Goal: Task Accomplishment & Management: Use online tool/utility

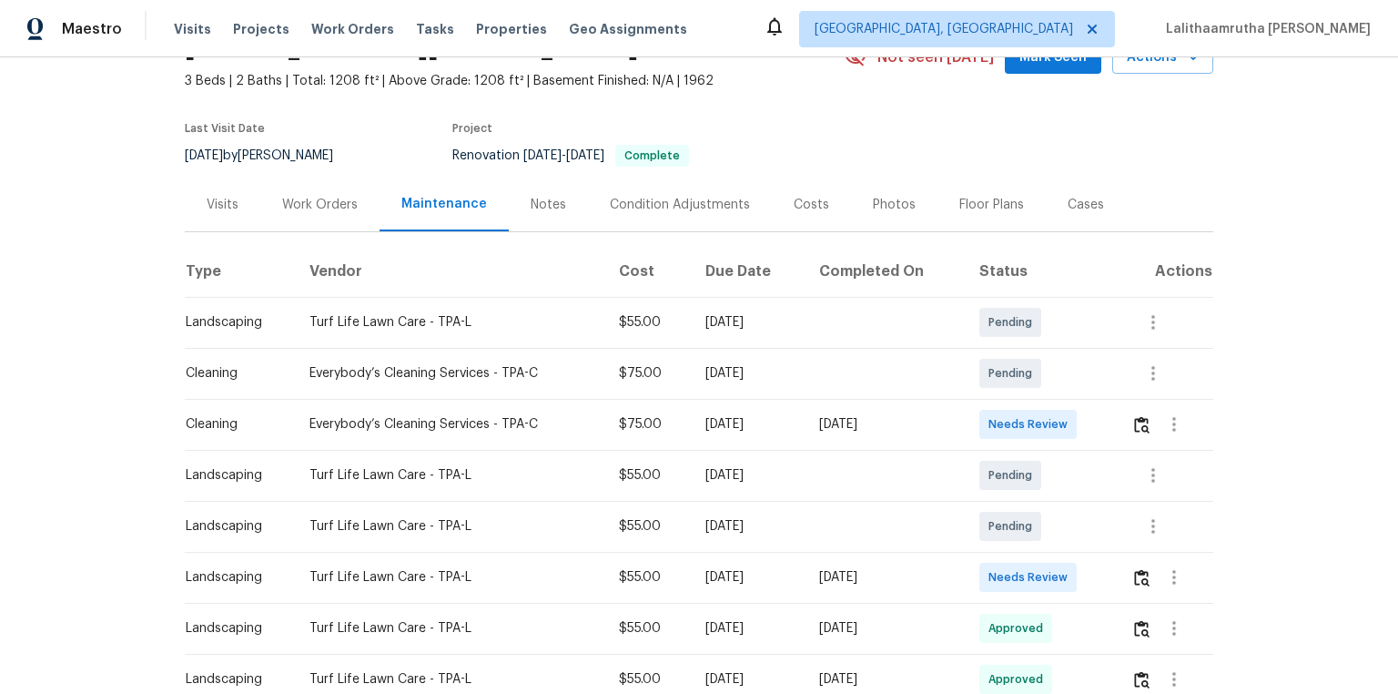
scroll to position [146, 0]
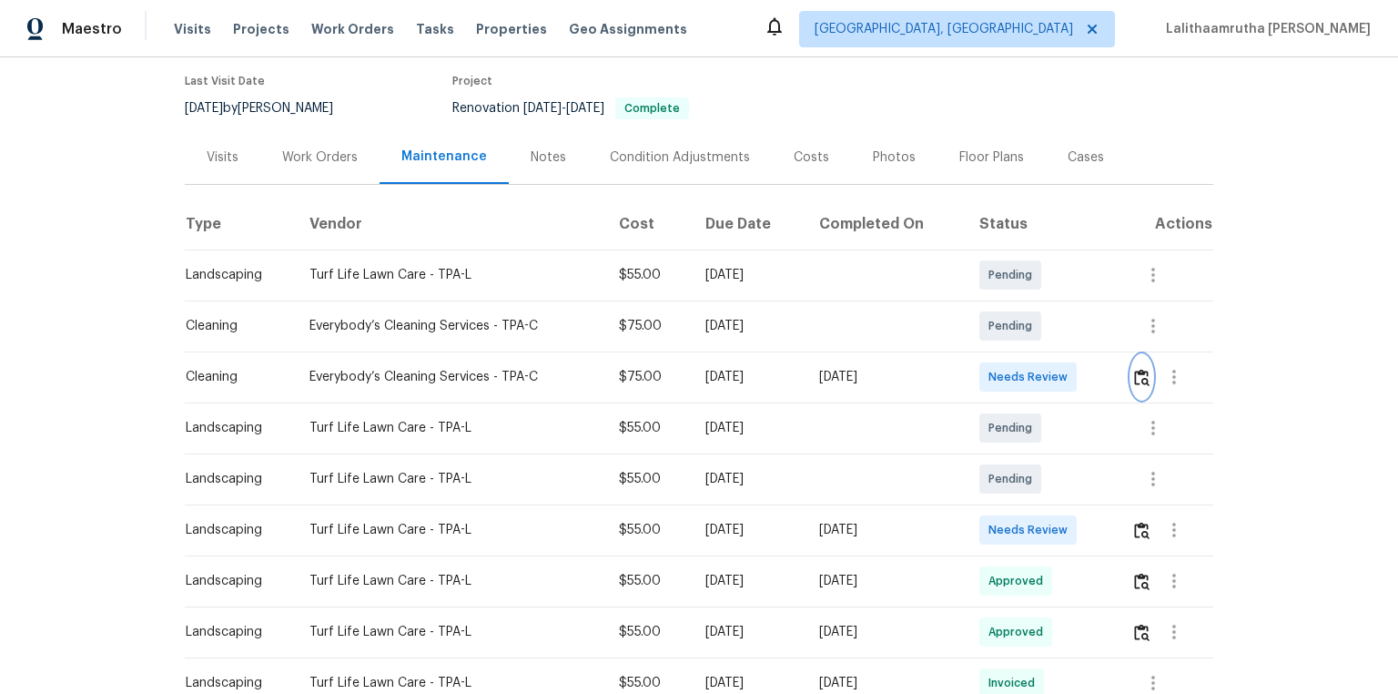
click at [994, 381] on button "button" at bounding box center [1142, 377] width 21 height 44
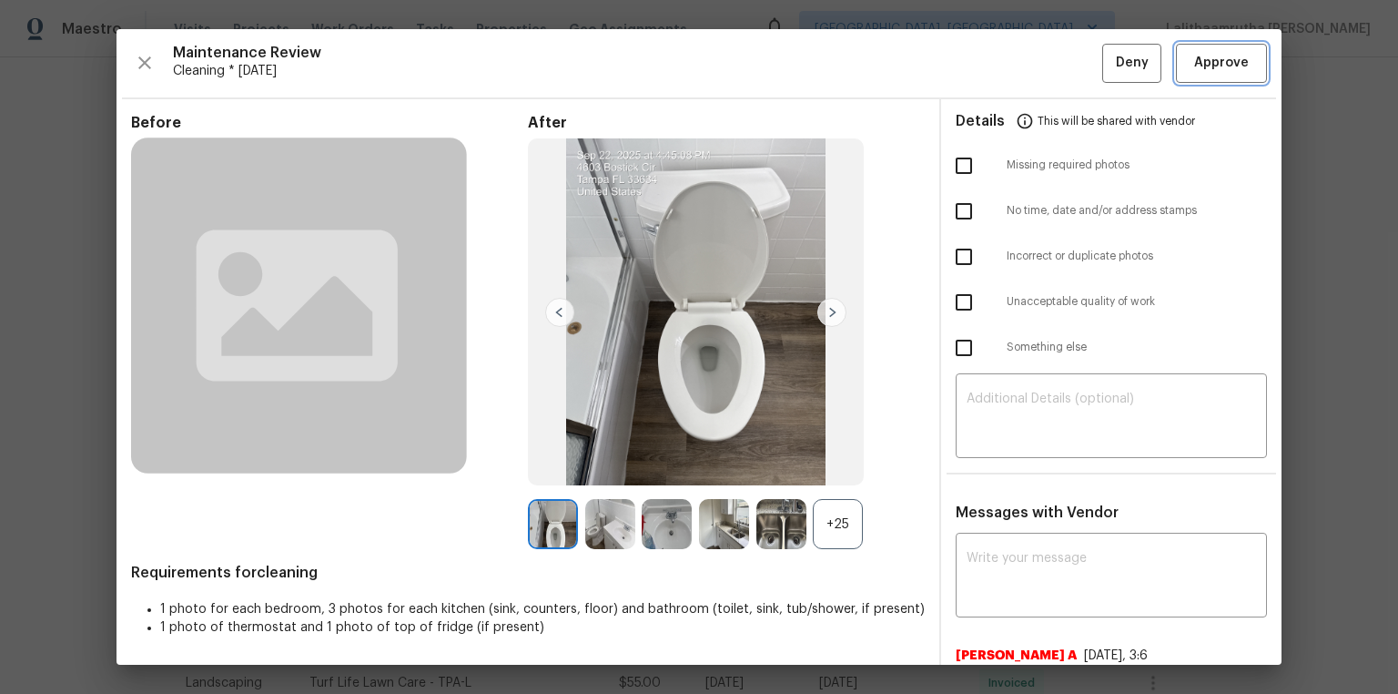
click at [994, 62] on span "Approve" at bounding box center [1221, 63] width 55 height 23
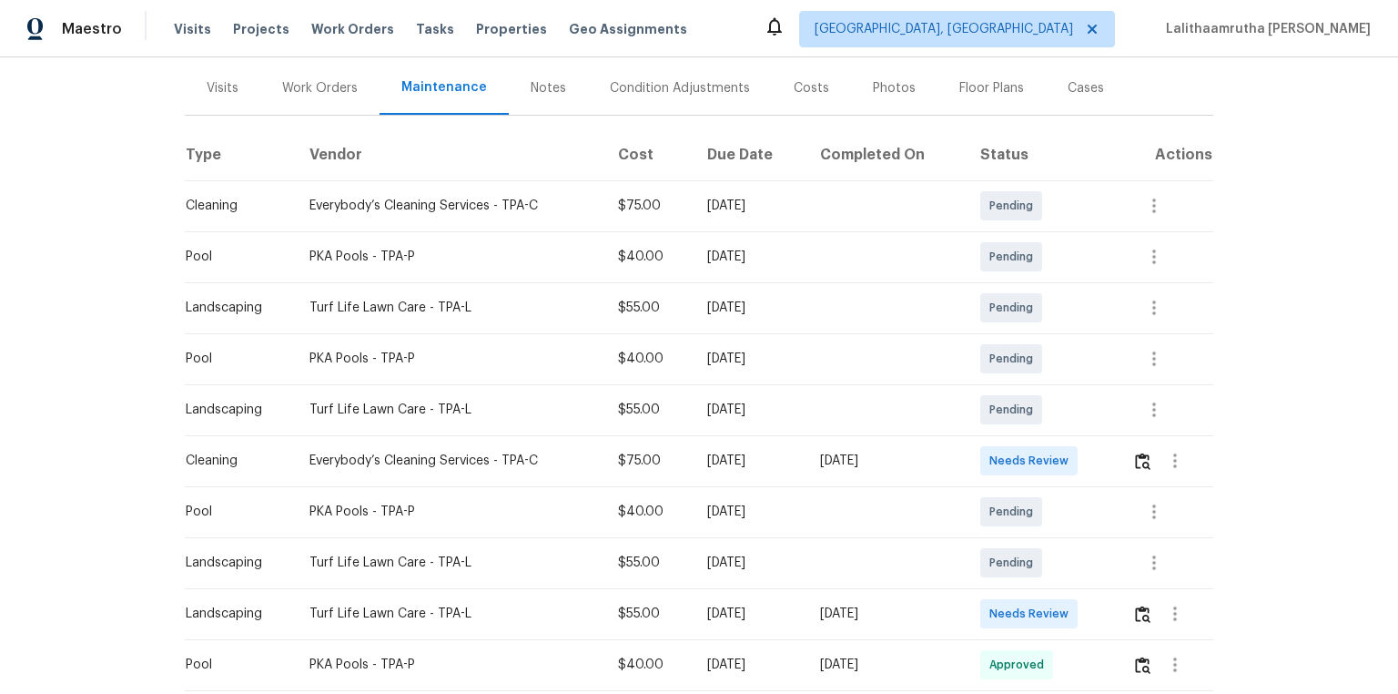
scroll to position [218, 0]
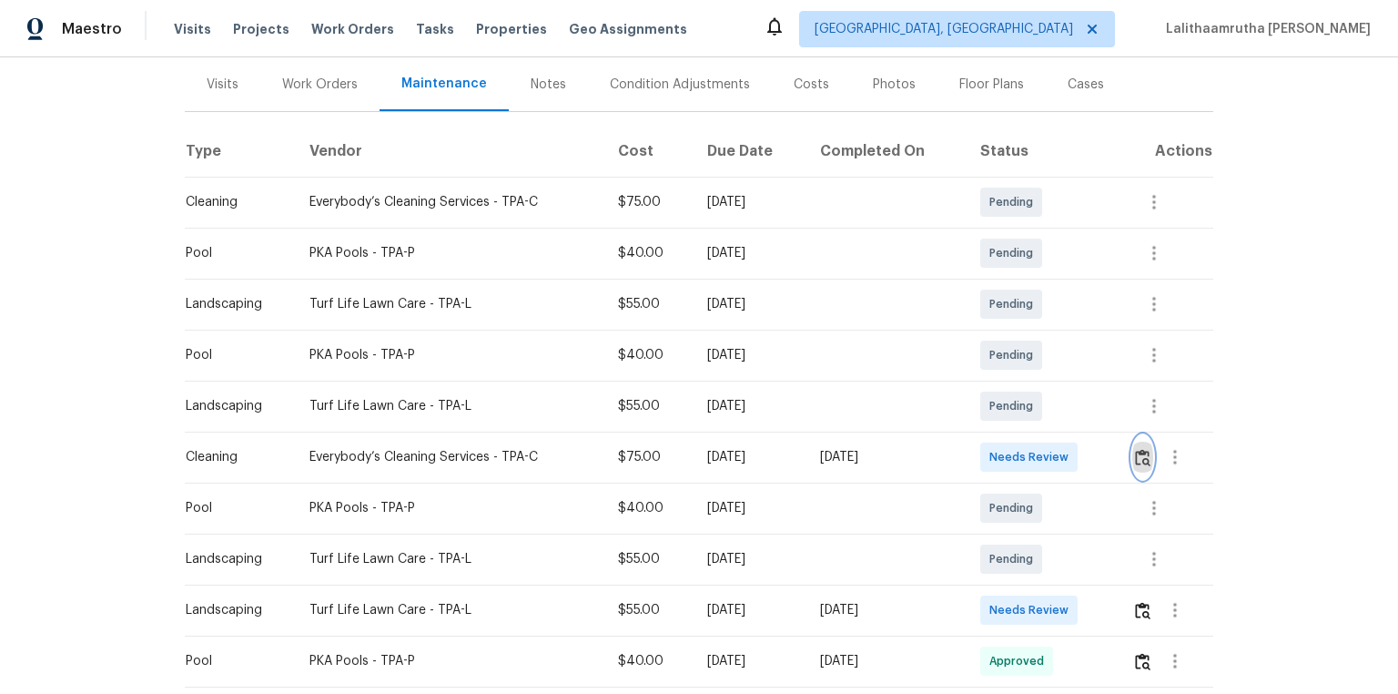
click at [994, 456] on img "button" at bounding box center [1142, 457] width 15 height 17
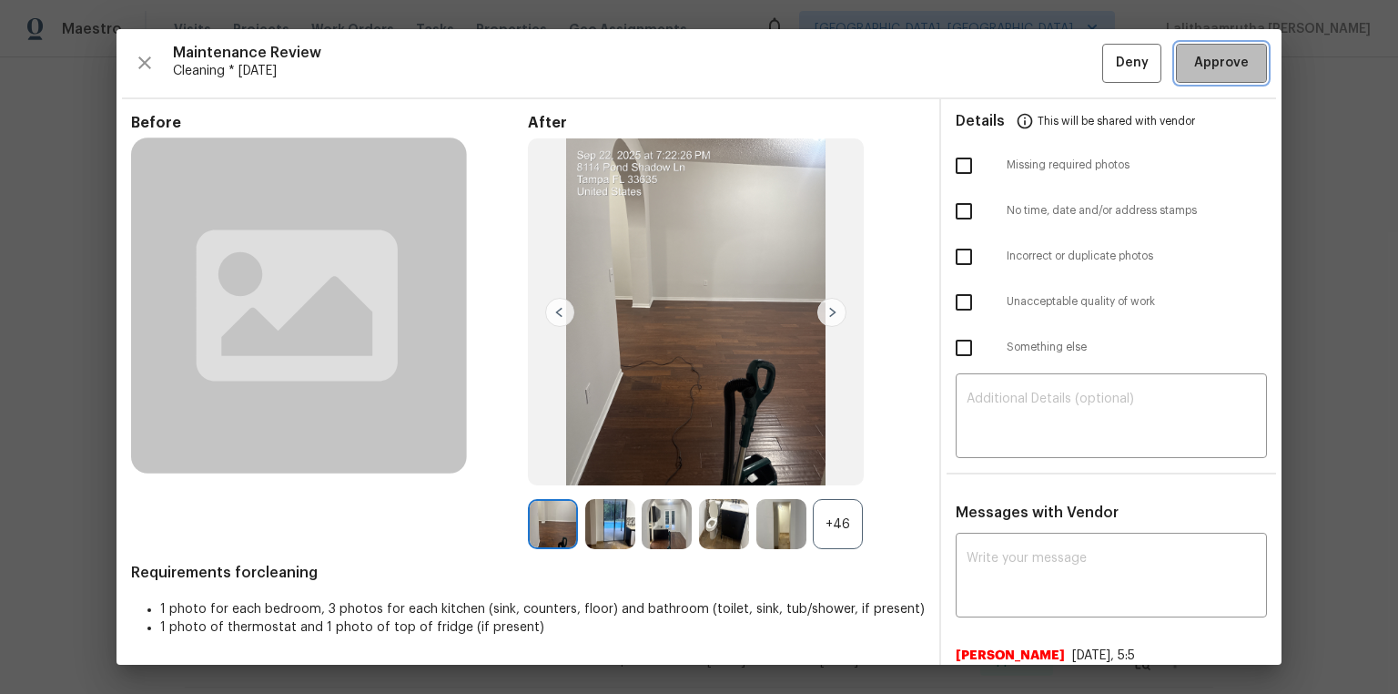
click at [994, 62] on span "Approve" at bounding box center [1221, 63] width 55 height 23
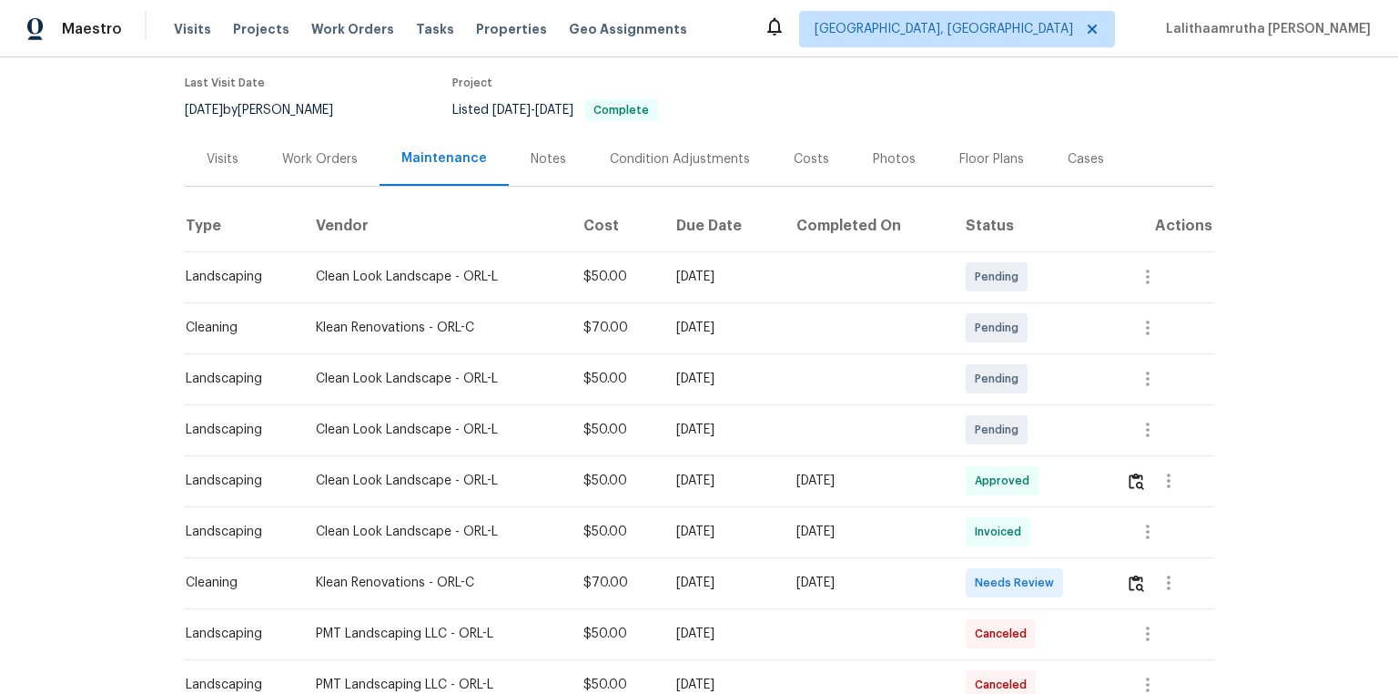
scroll to position [146, 0]
click at [994, 466] on img "button" at bounding box center [1136, 581] width 15 height 17
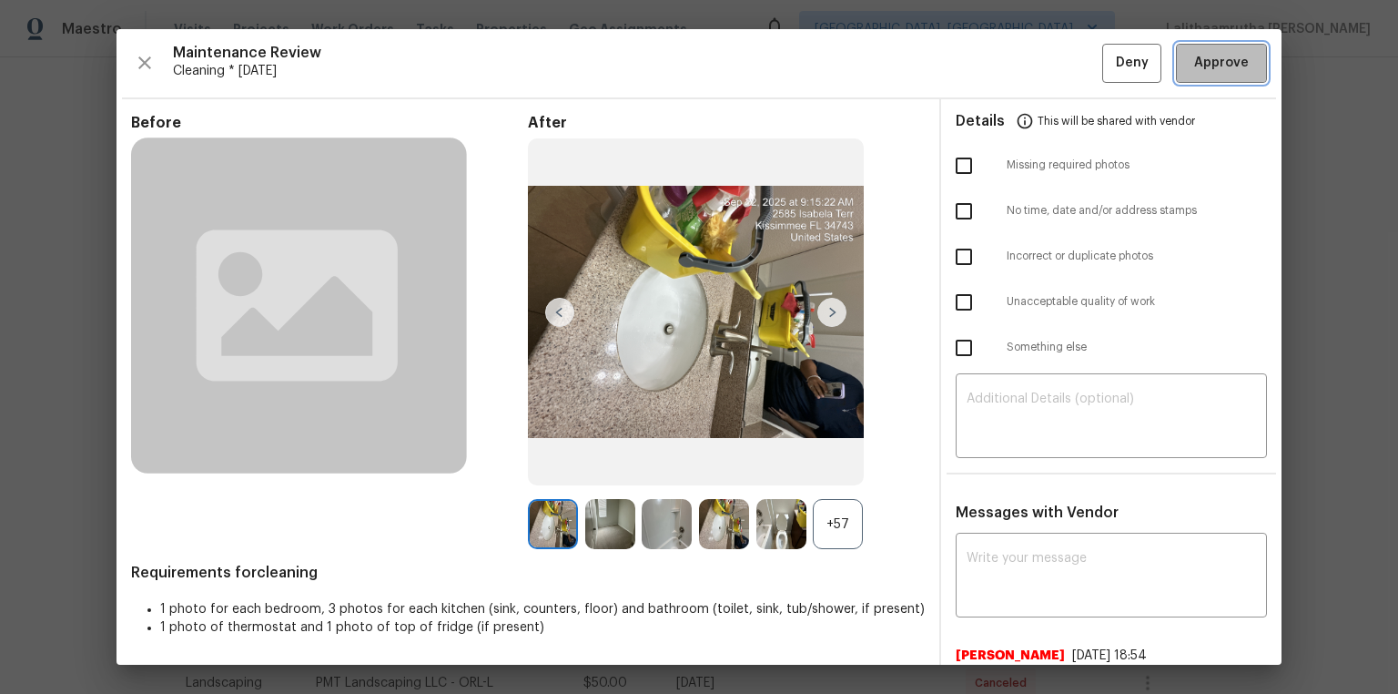
click at [994, 56] on span "Approve" at bounding box center [1221, 63] width 55 height 23
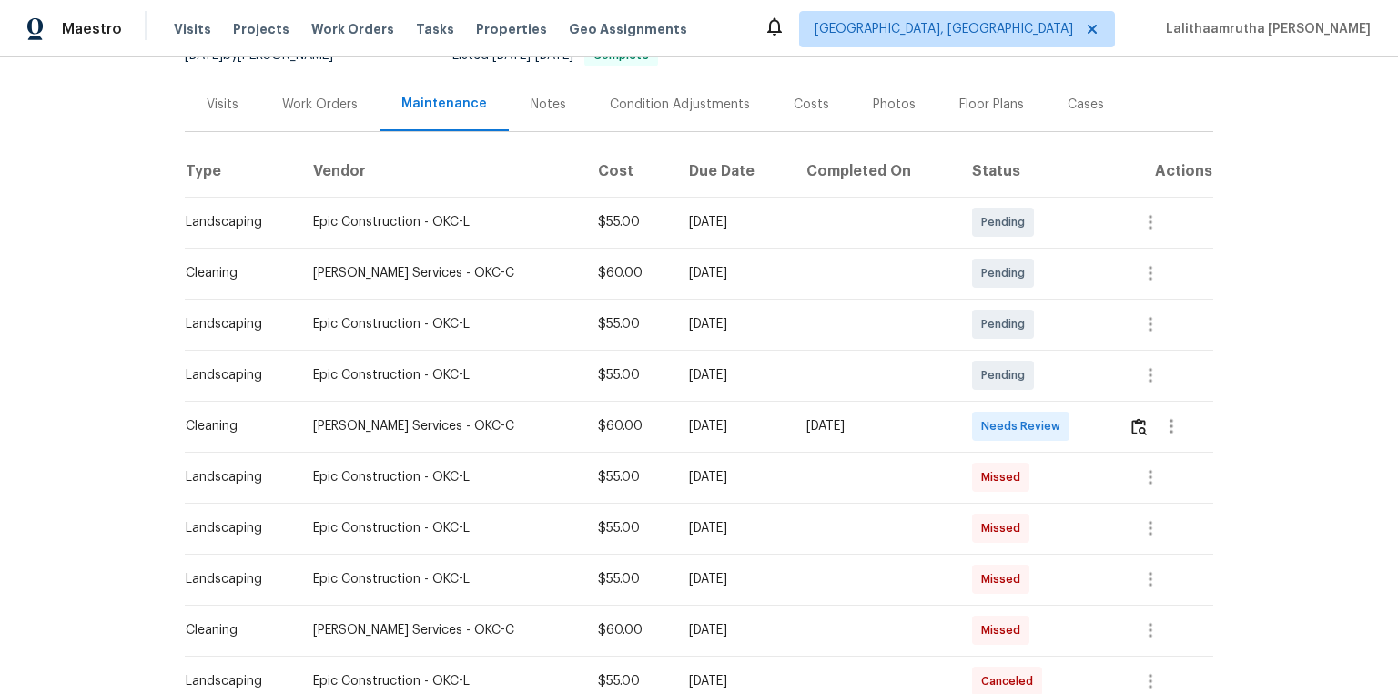
scroll to position [218, 0]
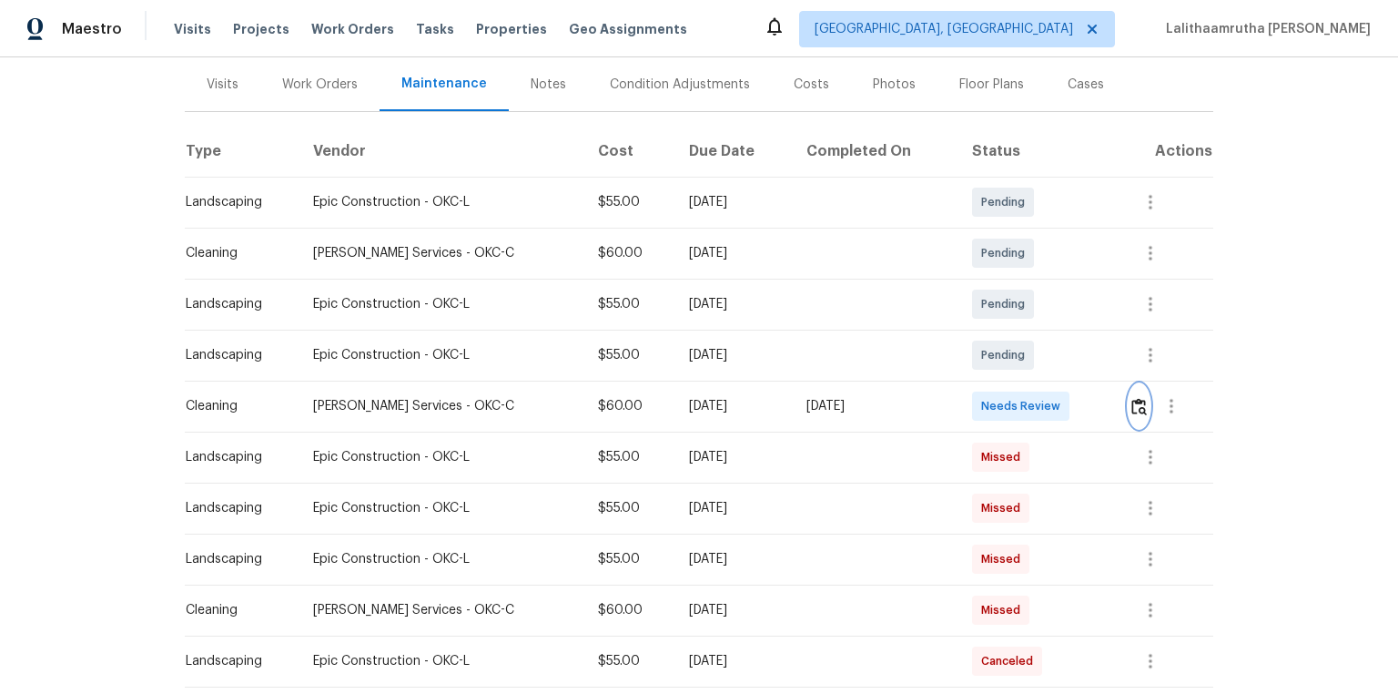
click at [994, 406] on img "button" at bounding box center [1139, 406] width 15 height 17
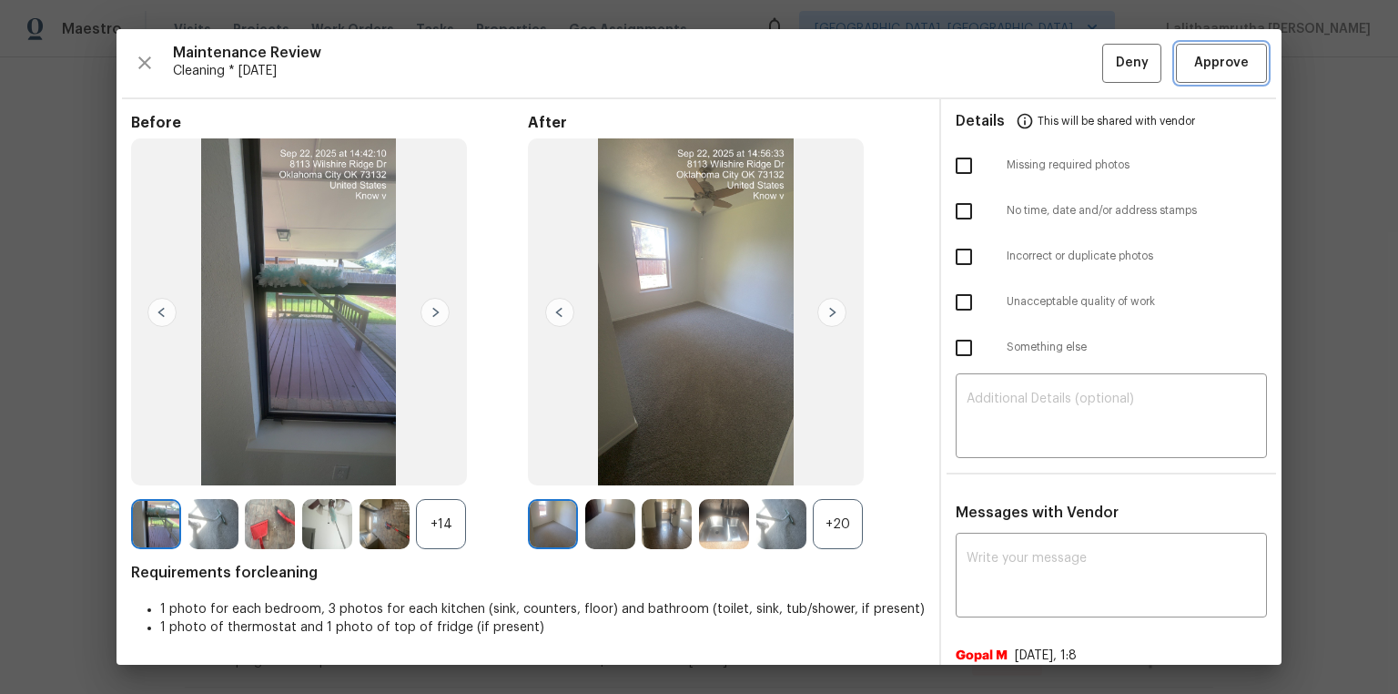
click at [994, 56] on button "Approve" at bounding box center [1221, 63] width 91 height 39
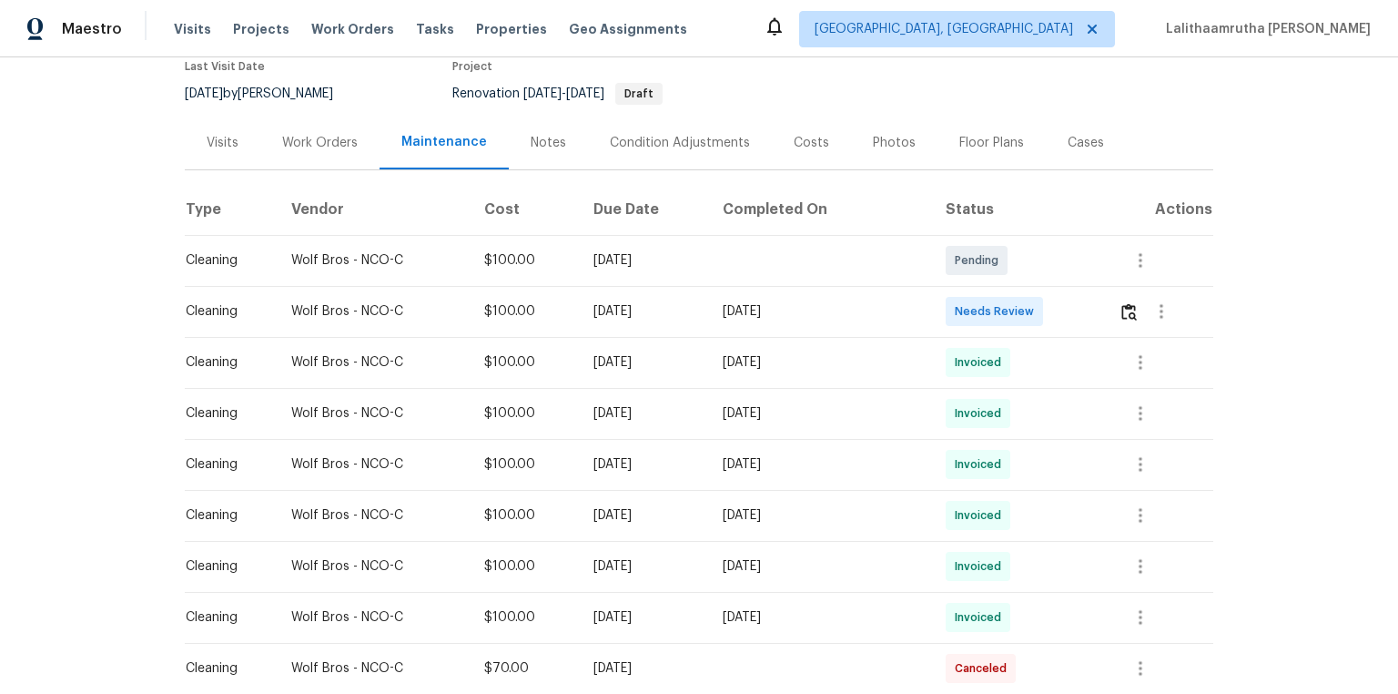
scroll to position [218, 0]
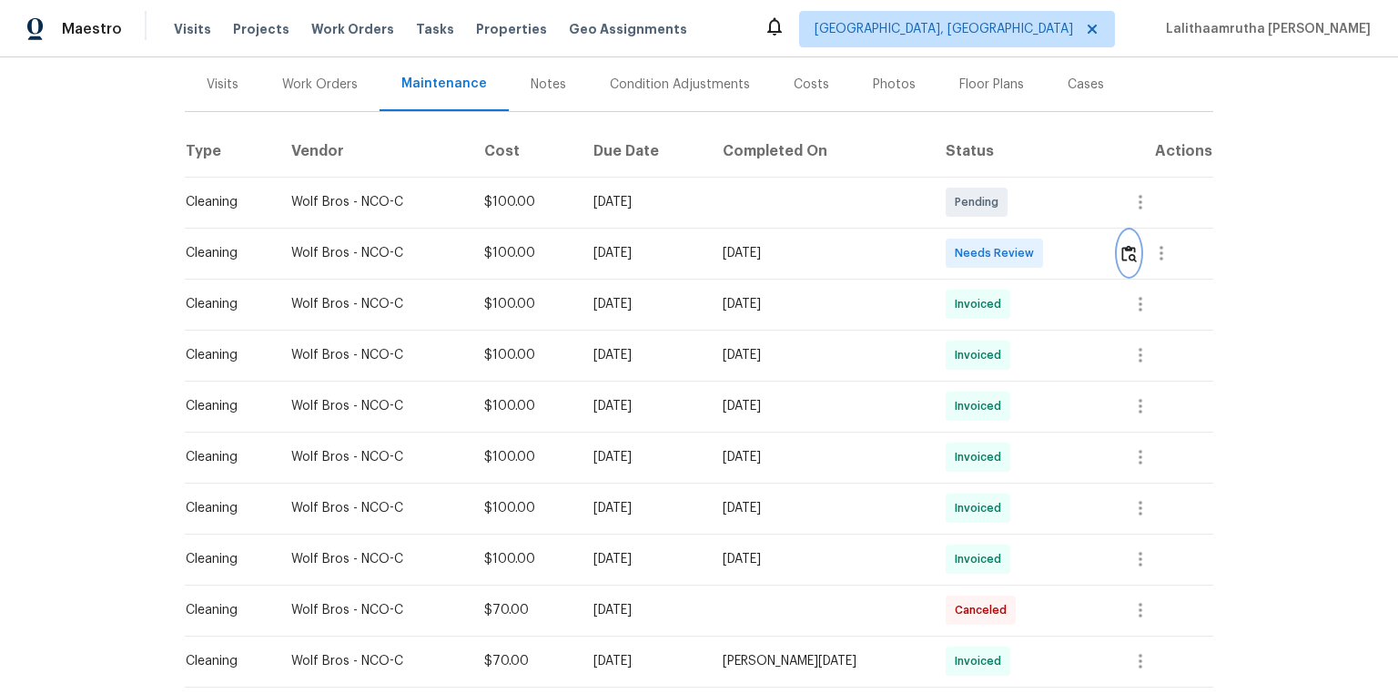
click at [994, 251] on img "button" at bounding box center [1129, 253] width 15 height 17
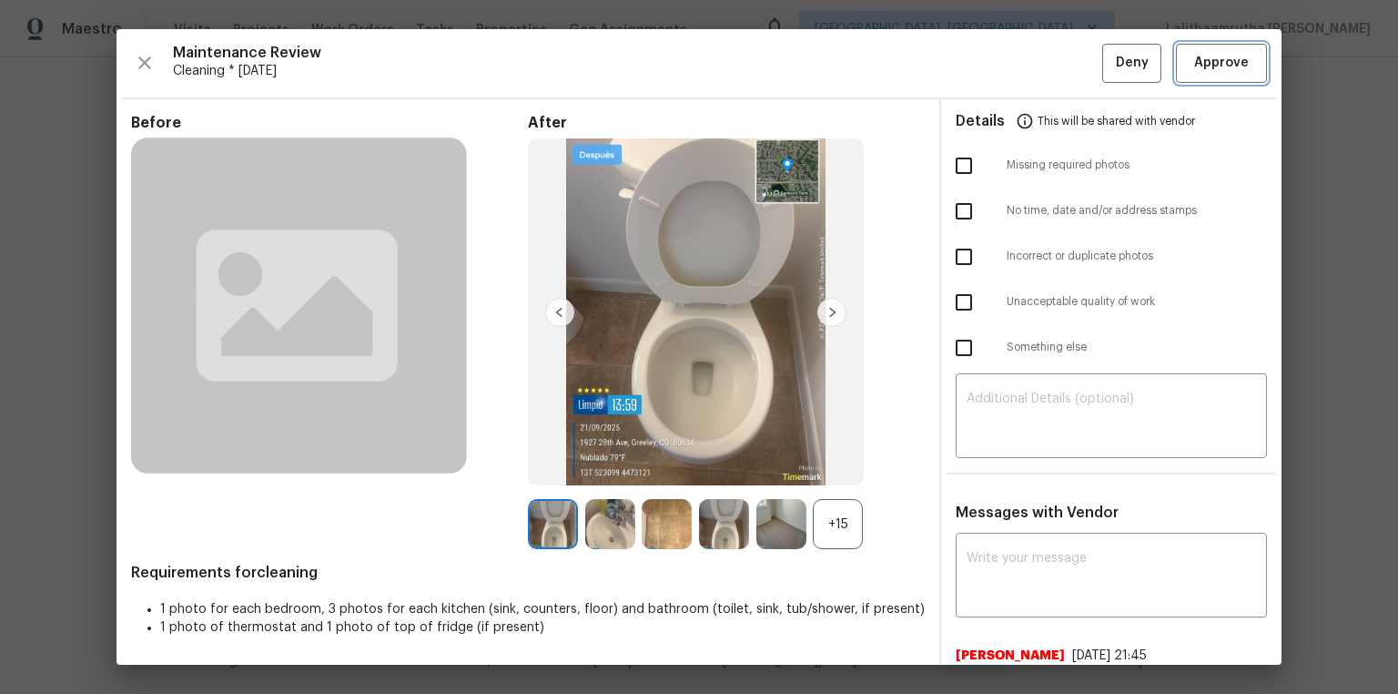
click at [994, 66] on span "Approve" at bounding box center [1221, 63] width 55 height 23
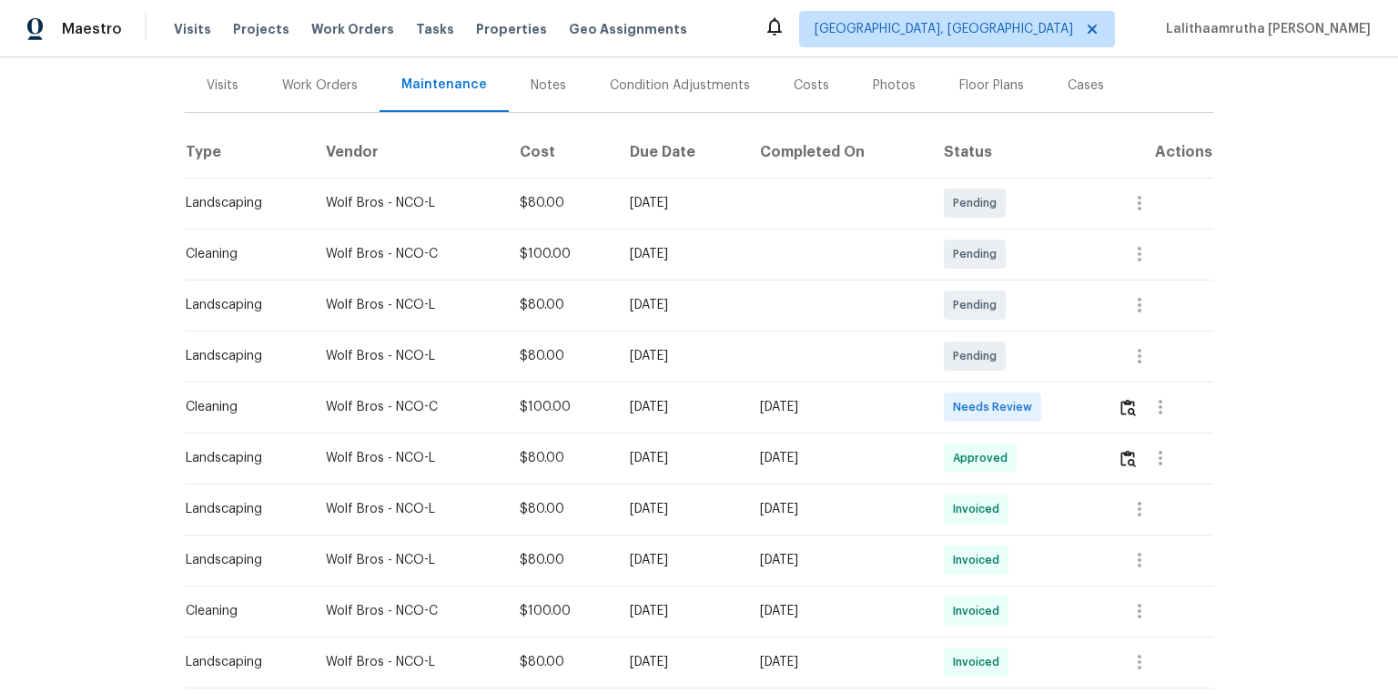
scroll to position [218, 0]
click at [994, 399] on td at bounding box center [1158, 406] width 110 height 51
click at [994, 402] on img "button" at bounding box center [1128, 406] width 15 height 17
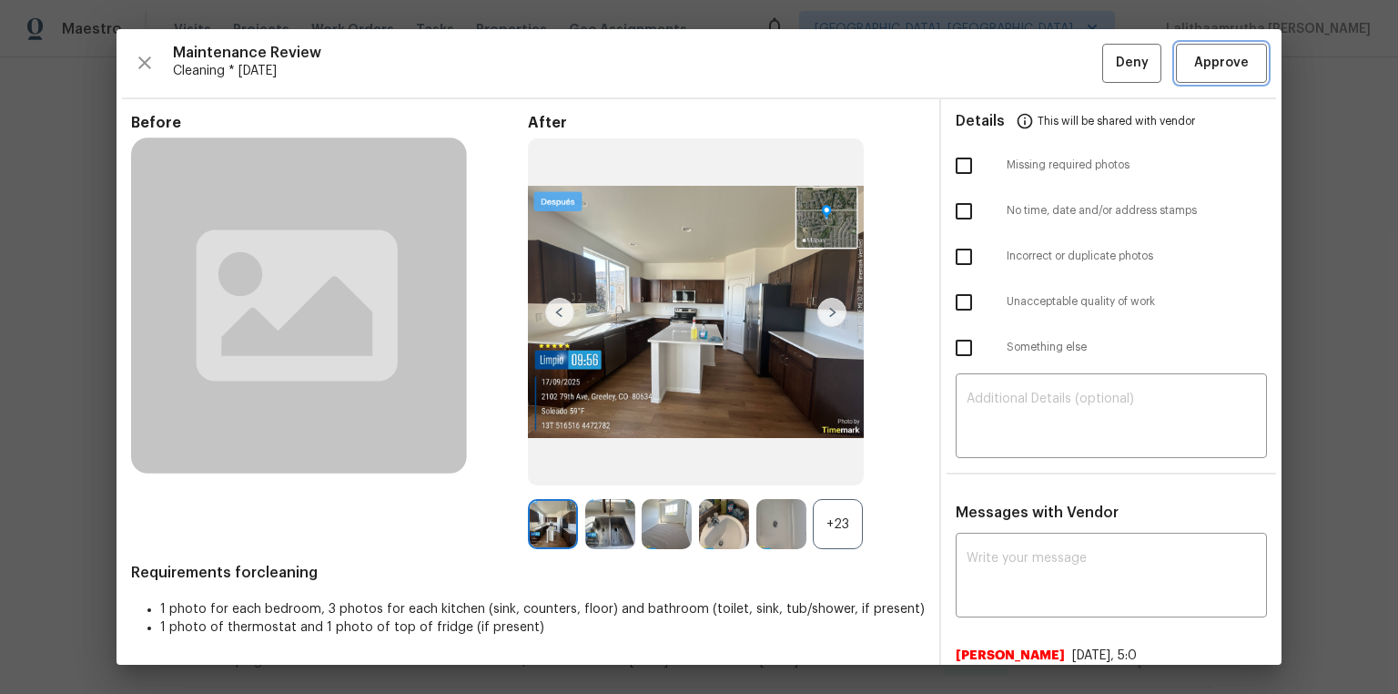
click at [994, 44] on button "Approve" at bounding box center [1221, 63] width 91 height 39
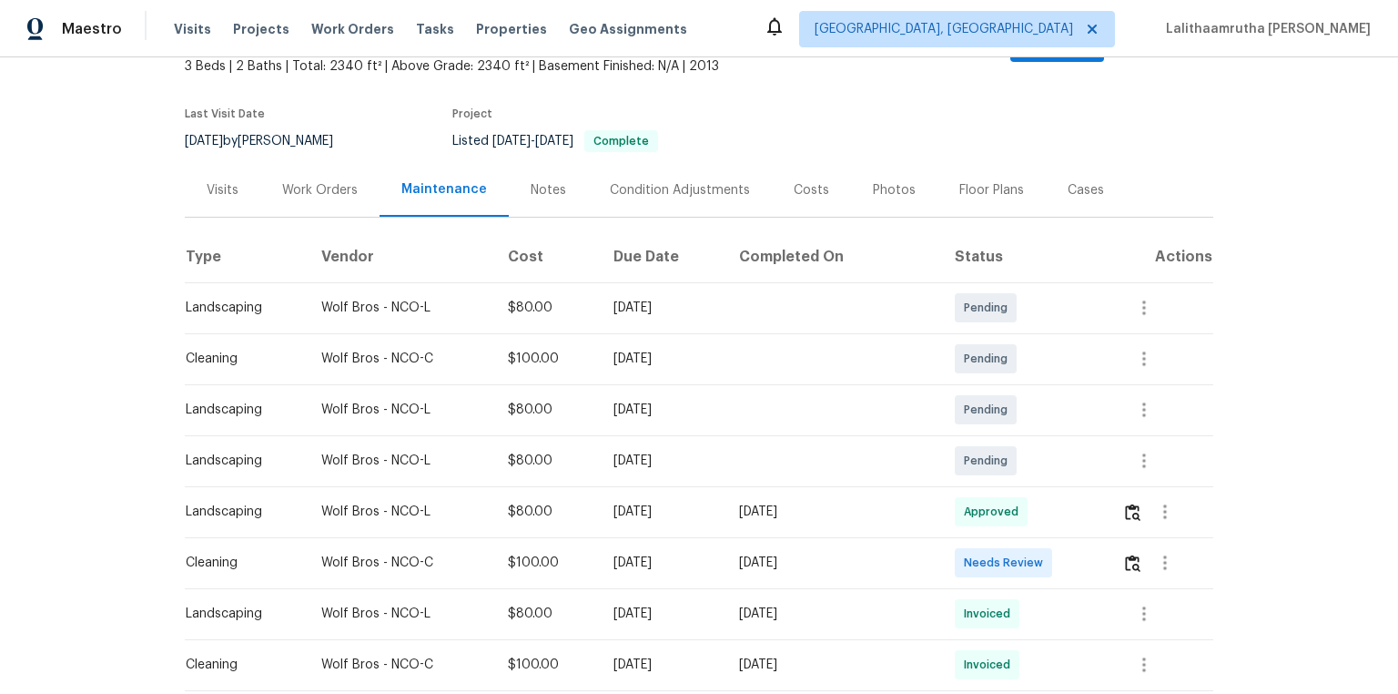
scroll to position [146, 0]
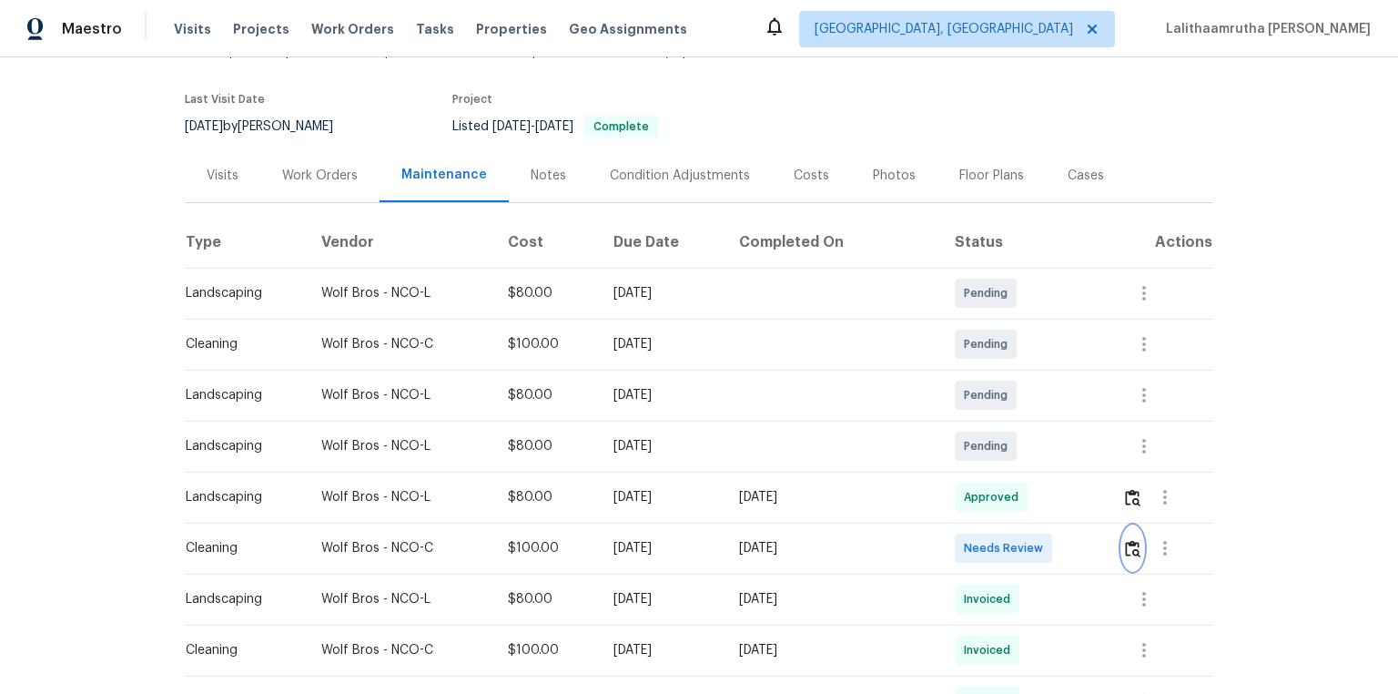
click at [994, 466] on img "button" at bounding box center [1132, 548] width 15 height 17
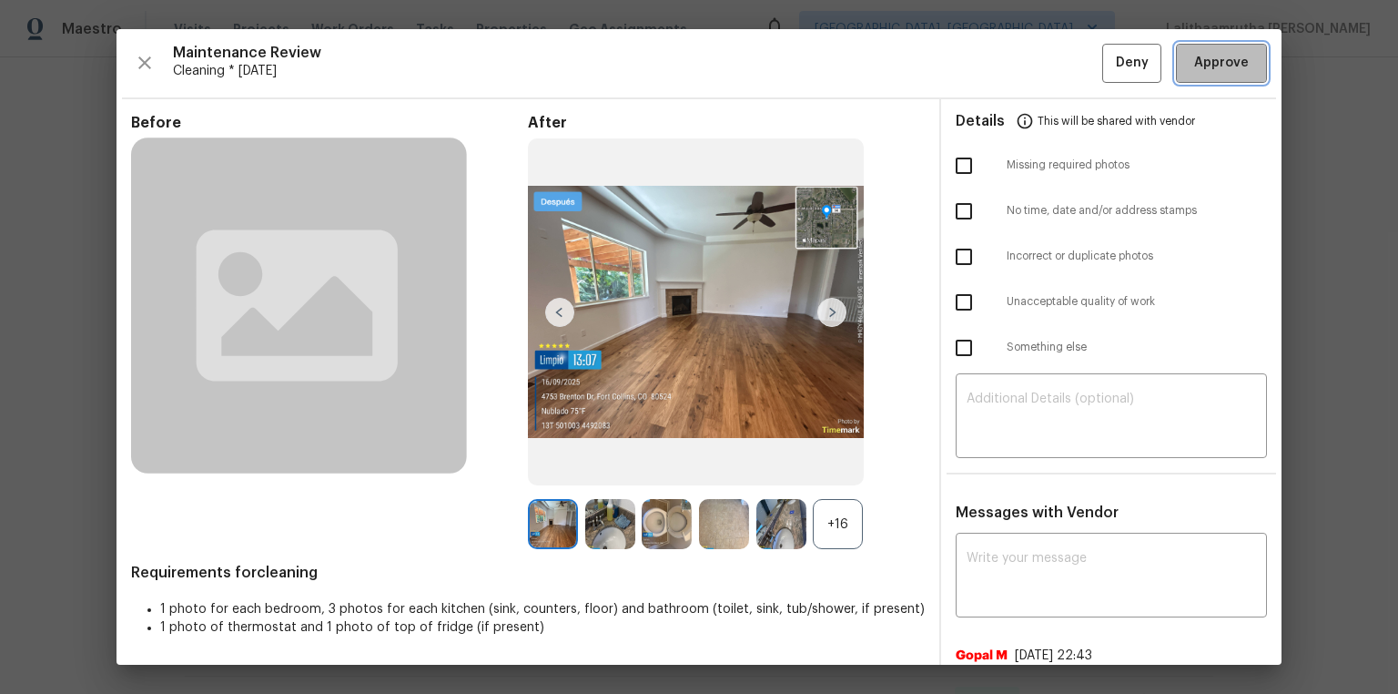
click at [994, 69] on span "Approve" at bounding box center [1221, 63] width 55 height 23
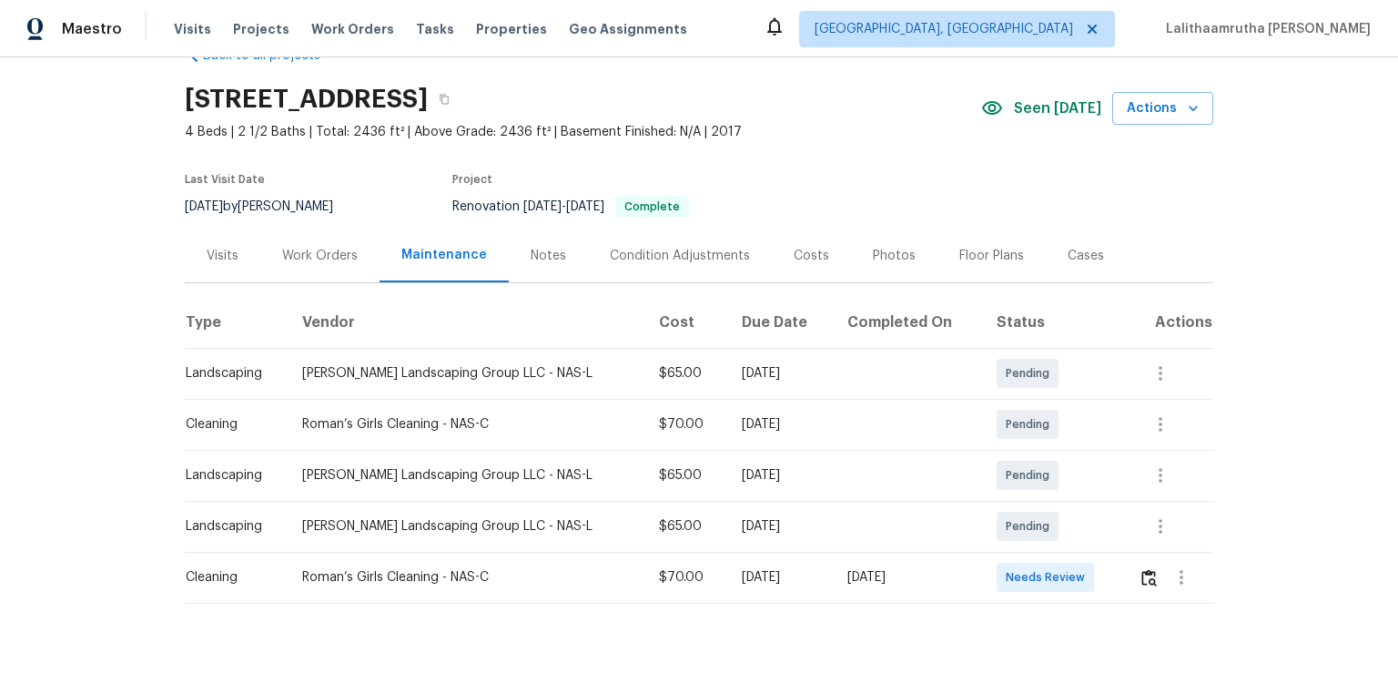
scroll to position [76, 0]
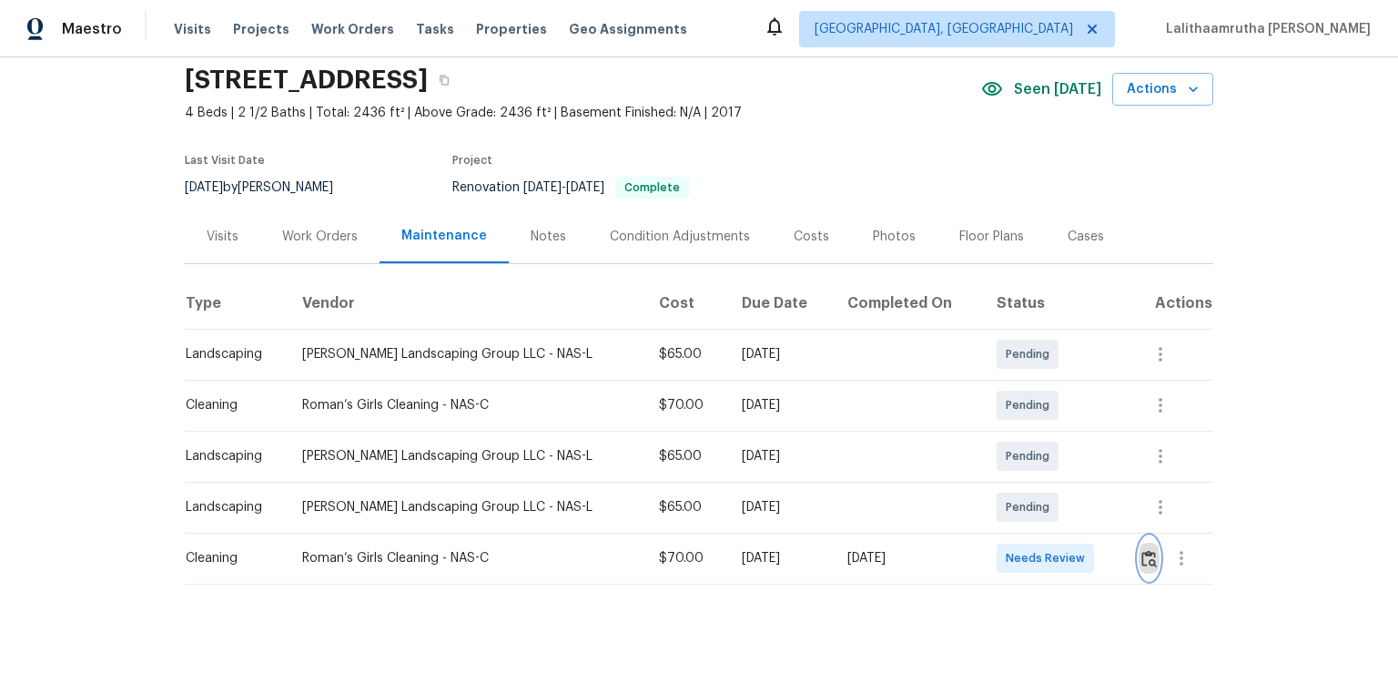
click at [994, 466] on img "button" at bounding box center [1149, 558] width 15 height 17
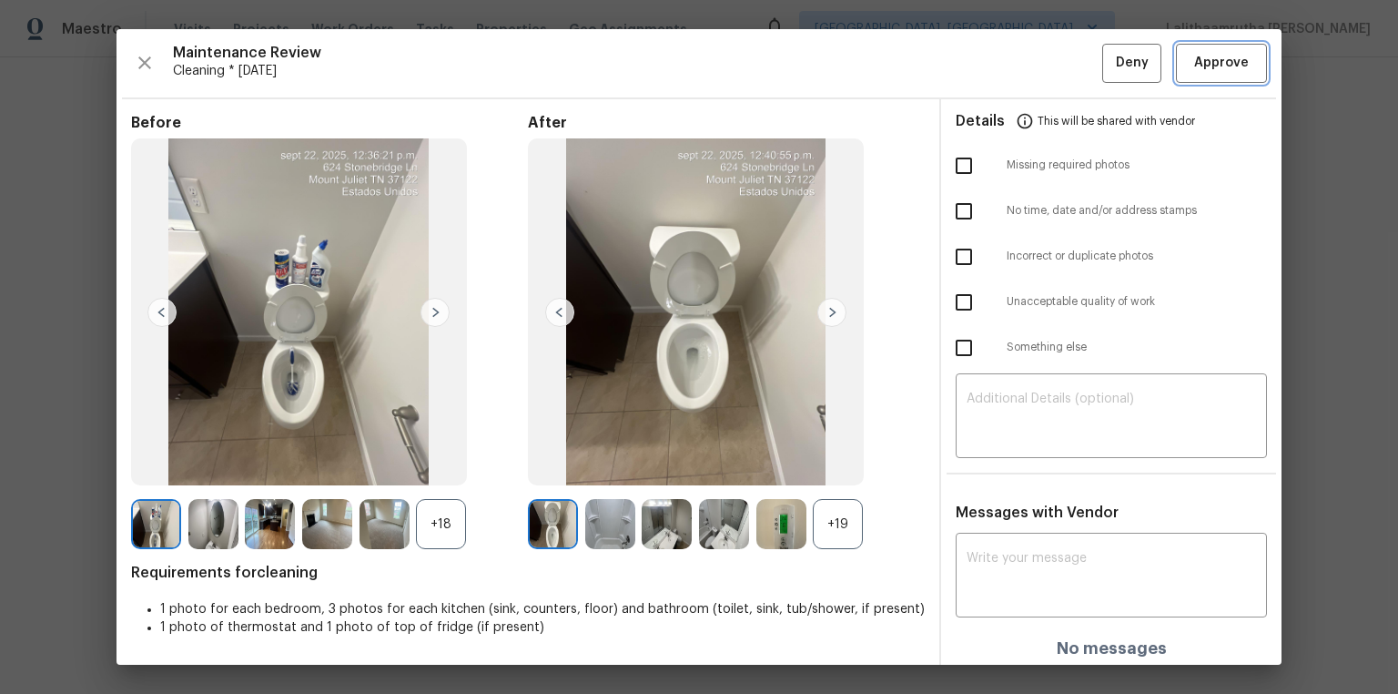
click at [994, 55] on span "Approve" at bounding box center [1221, 63] width 55 height 23
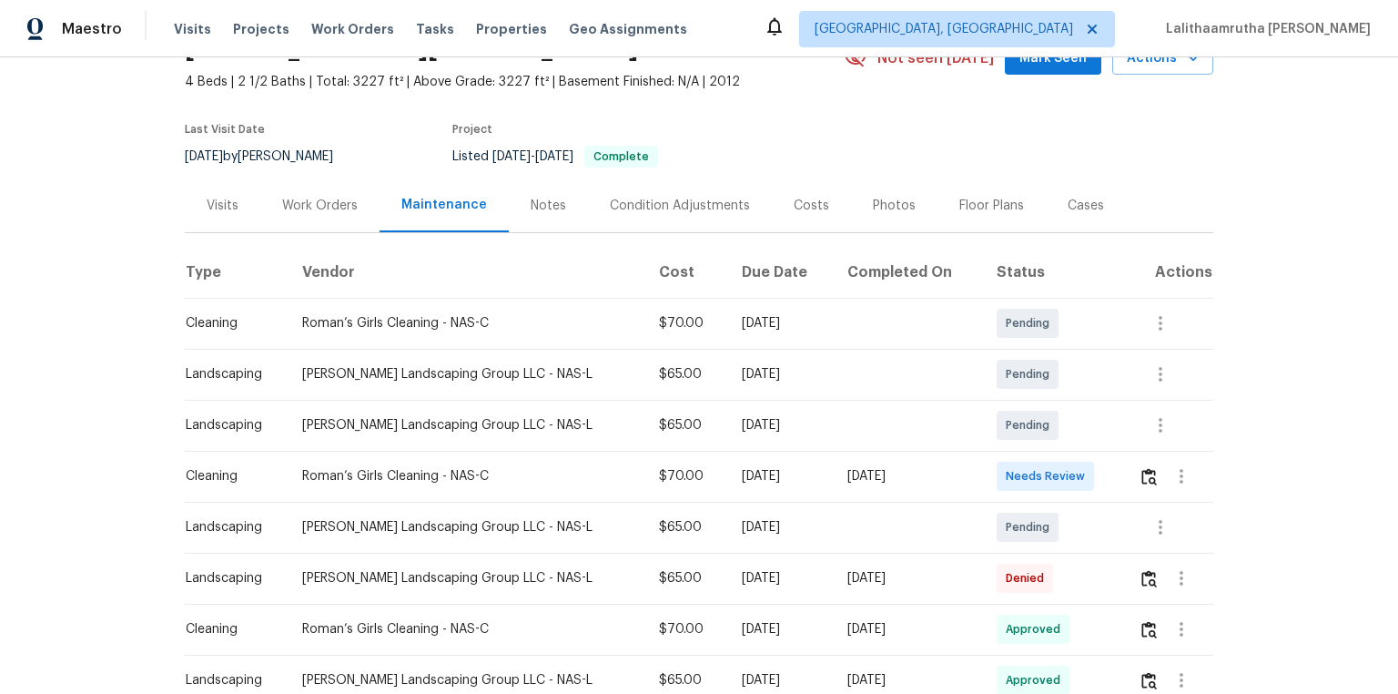
scroll to position [146, 0]
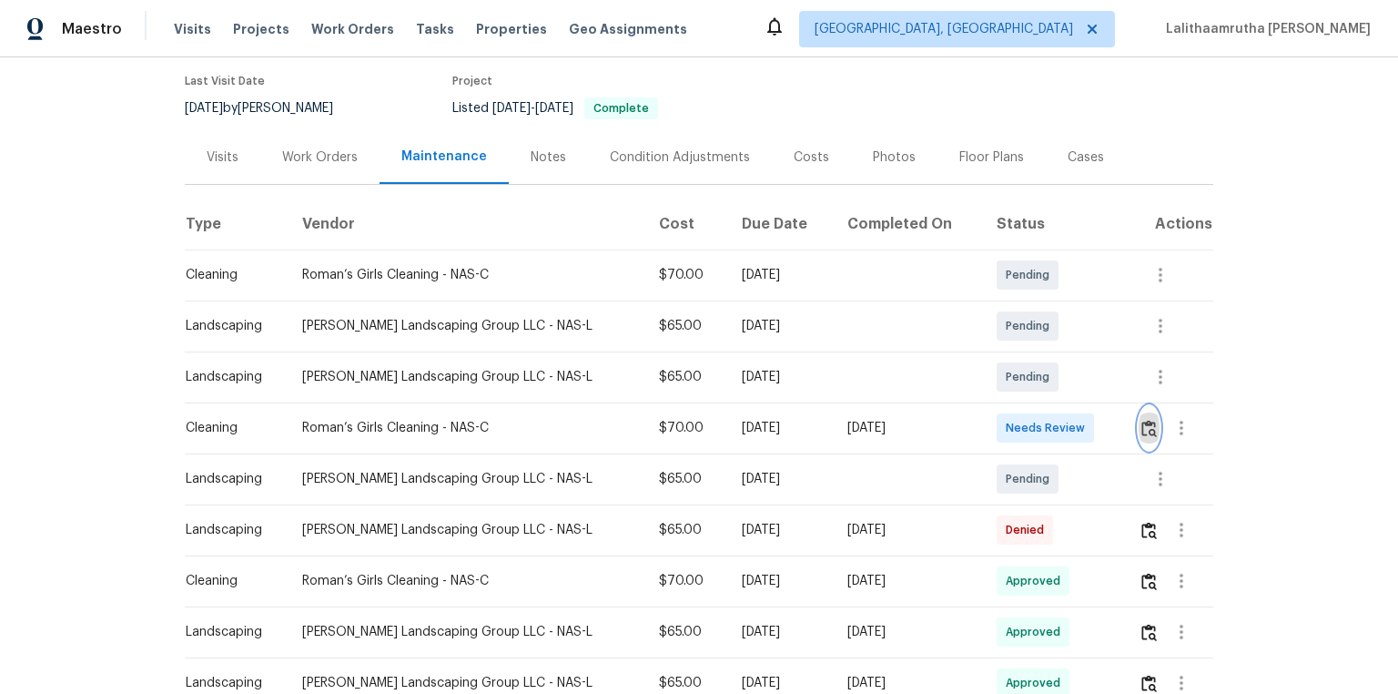
click at [994, 430] on img "button" at bounding box center [1149, 428] width 15 height 17
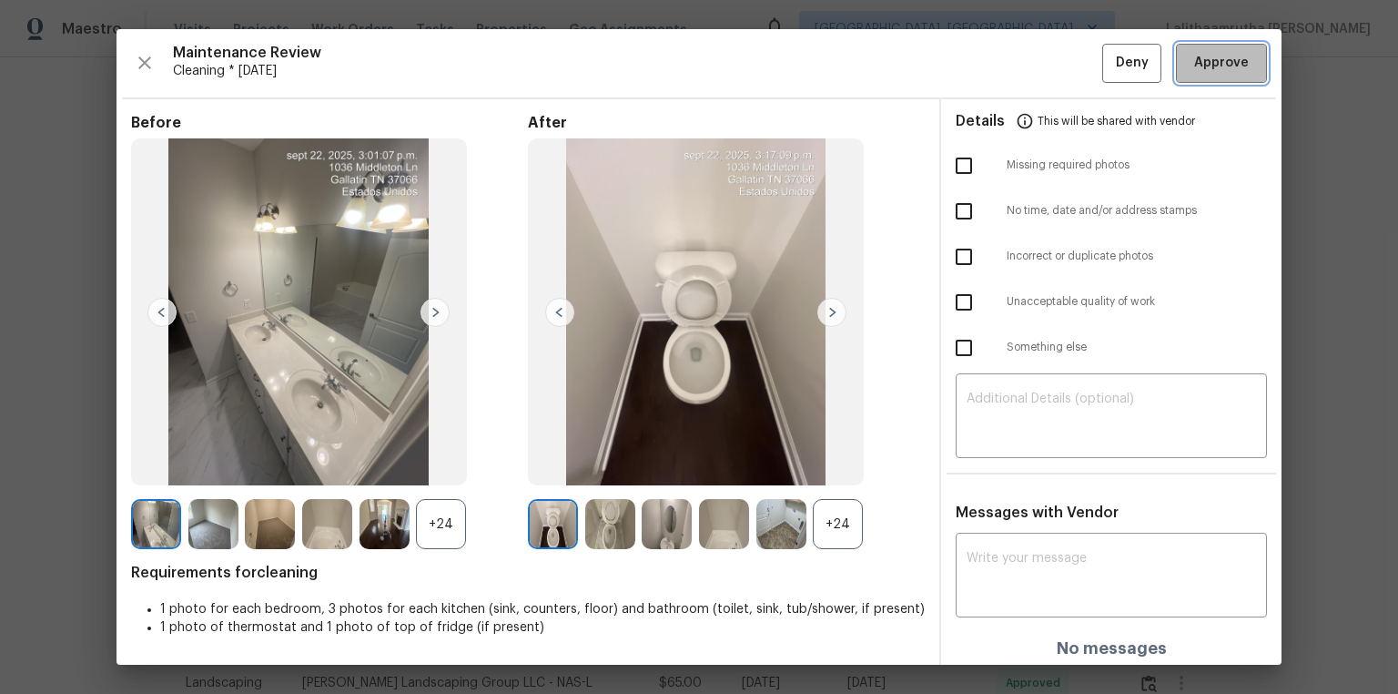
click at [994, 66] on span "Approve" at bounding box center [1221, 63] width 55 height 23
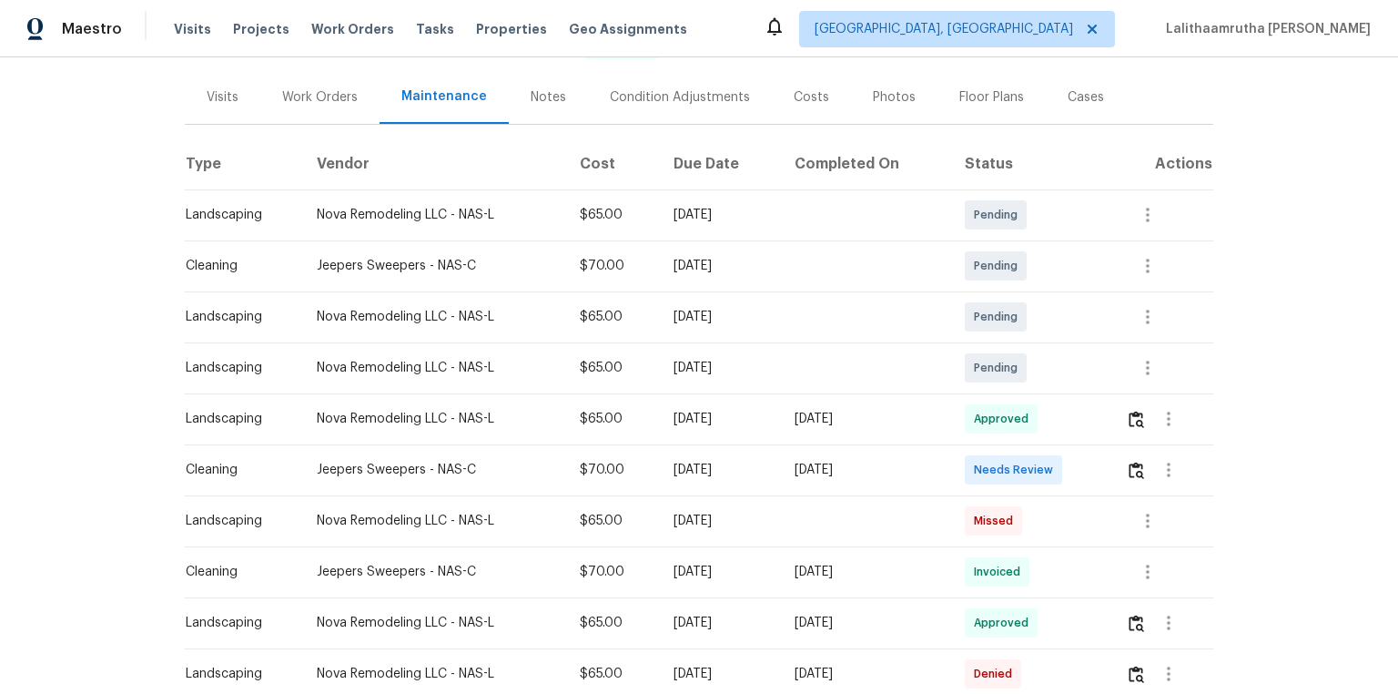
scroll to position [218, 0]
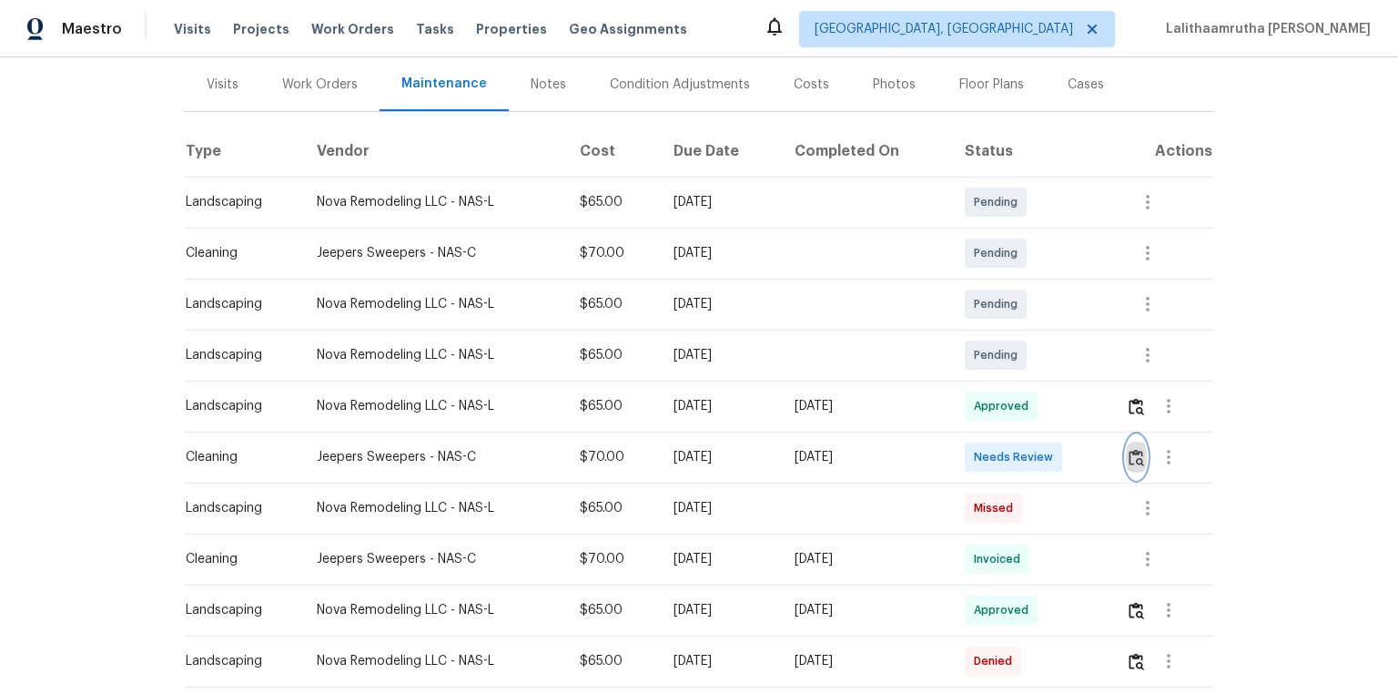
click at [994, 461] on img "button" at bounding box center [1136, 457] width 15 height 17
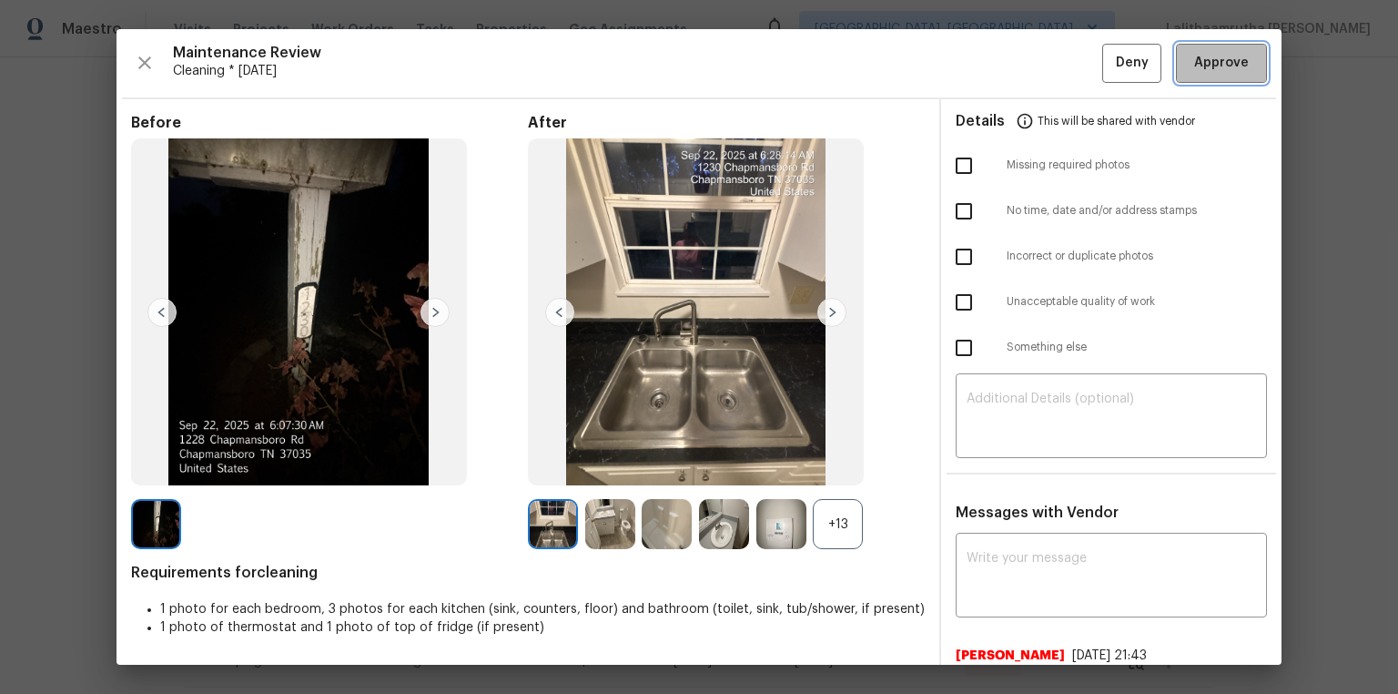
click at [994, 47] on button "Approve" at bounding box center [1221, 63] width 91 height 39
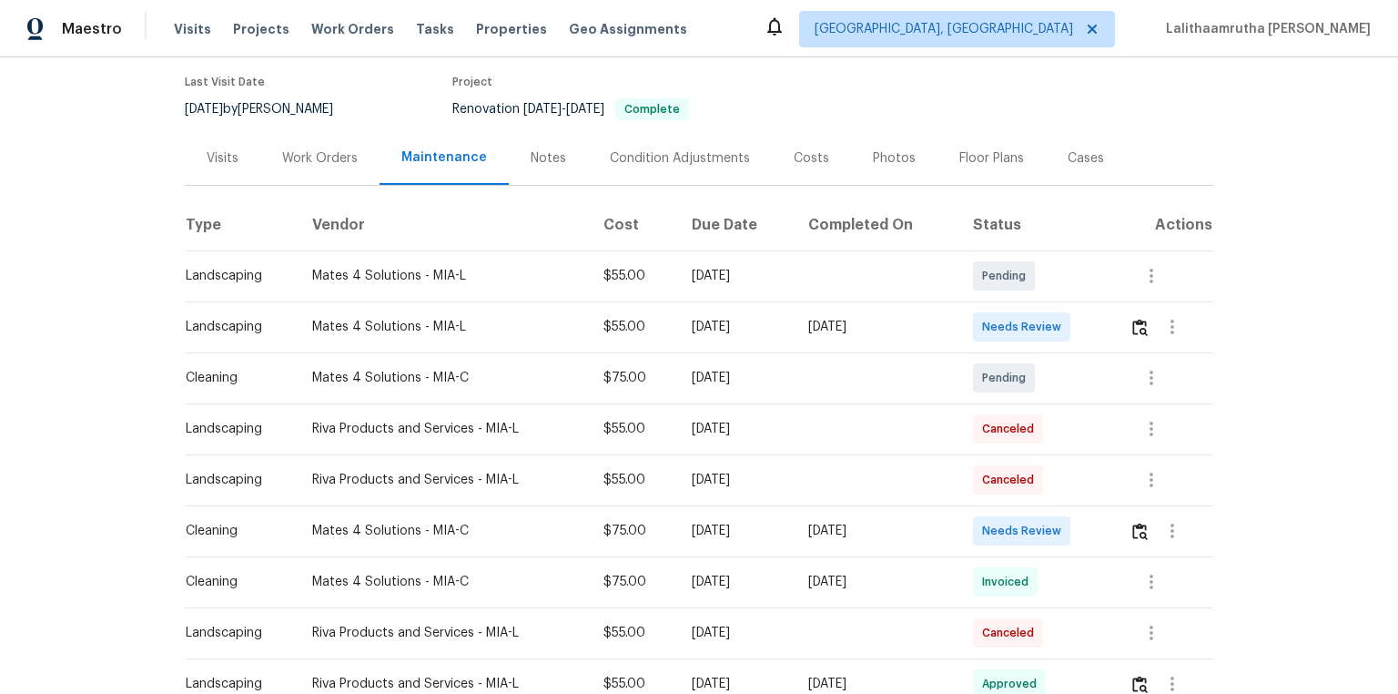
scroll to position [146, 0]
click at [994, 466] on button "button" at bounding box center [1140, 530] width 21 height 44
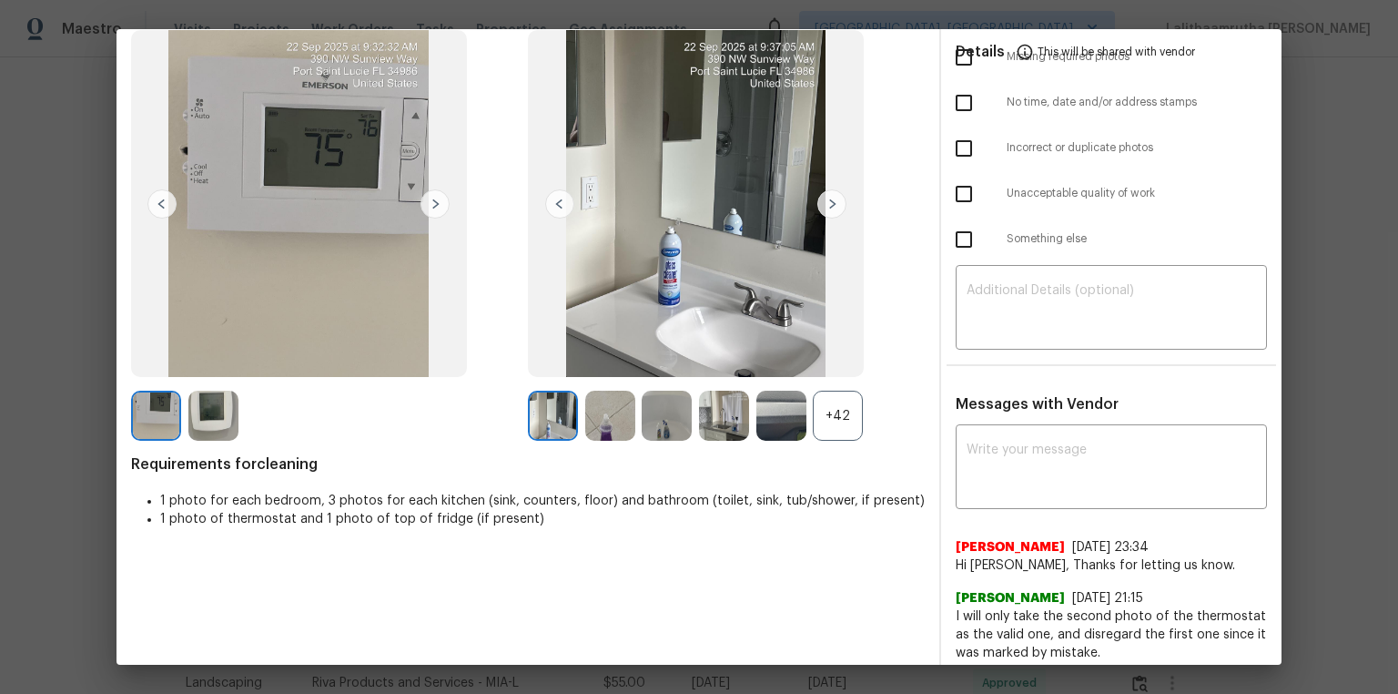
scroll to position [117, 0]
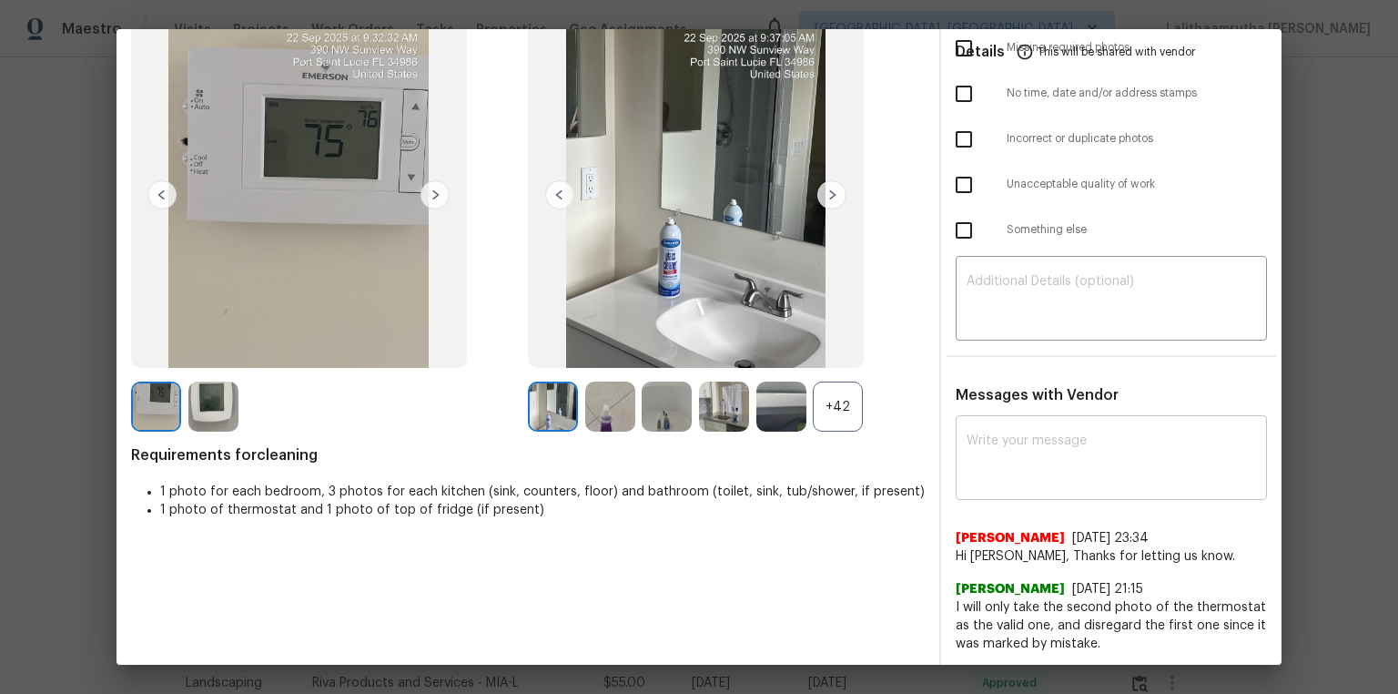
click at [994, 466] on textarea at bounding box center [1111, 459] width 289 height 51
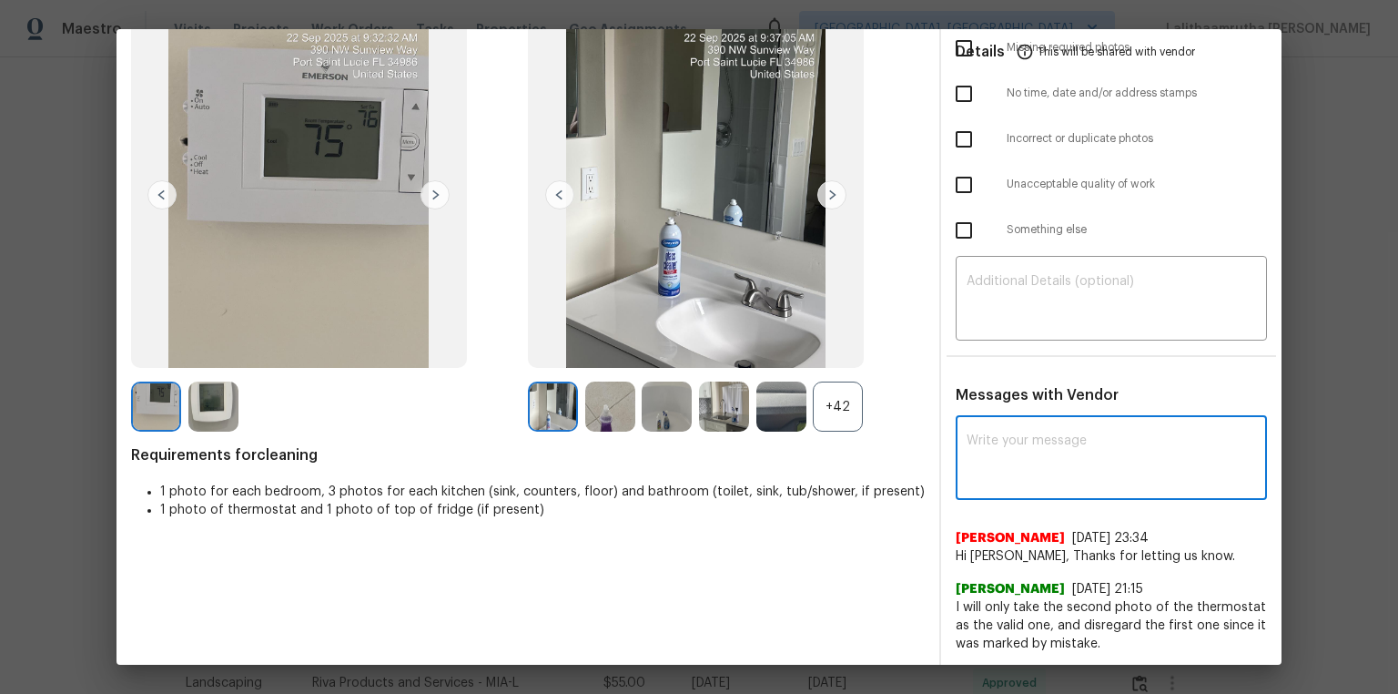
click at [994, 466] on textarea at bounding box center [1111, 459] width 289 height 51
paste textarea "Maintenance Audit Team: Hello! Unfortunately, this cleaning visit completed on …"
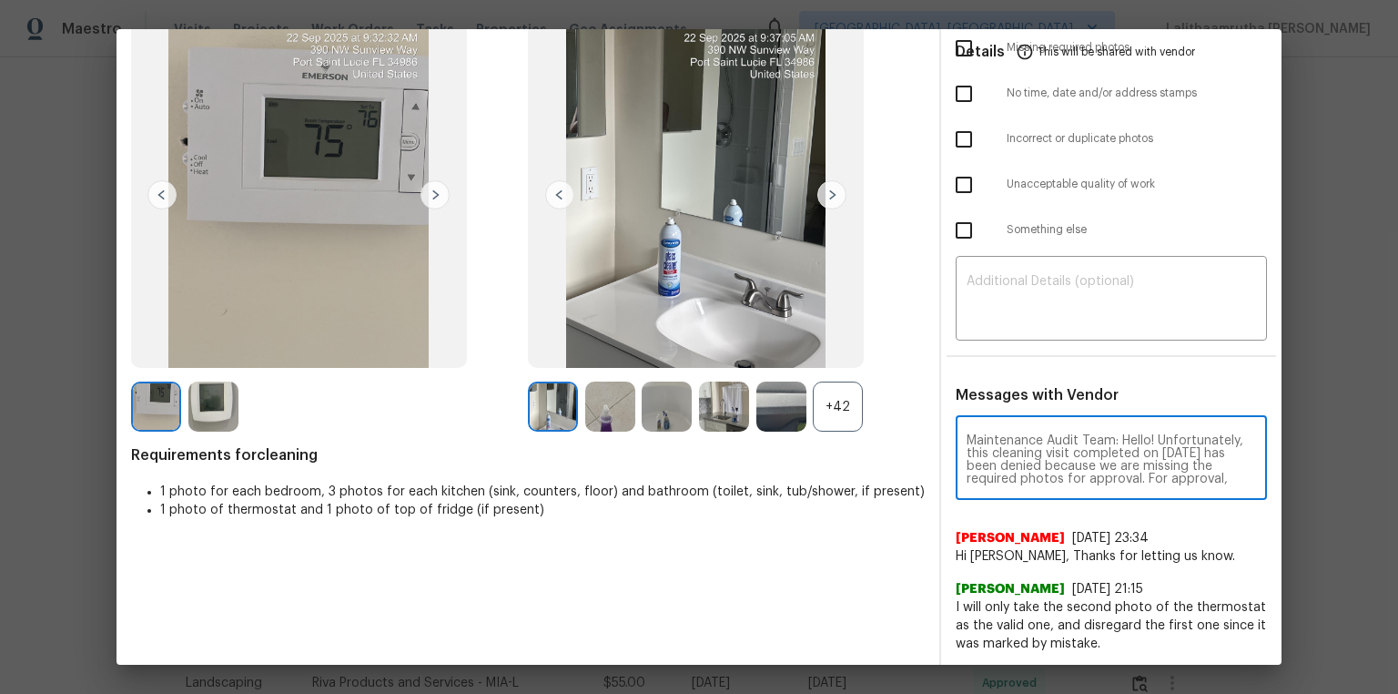
scroll to position [216, 0]
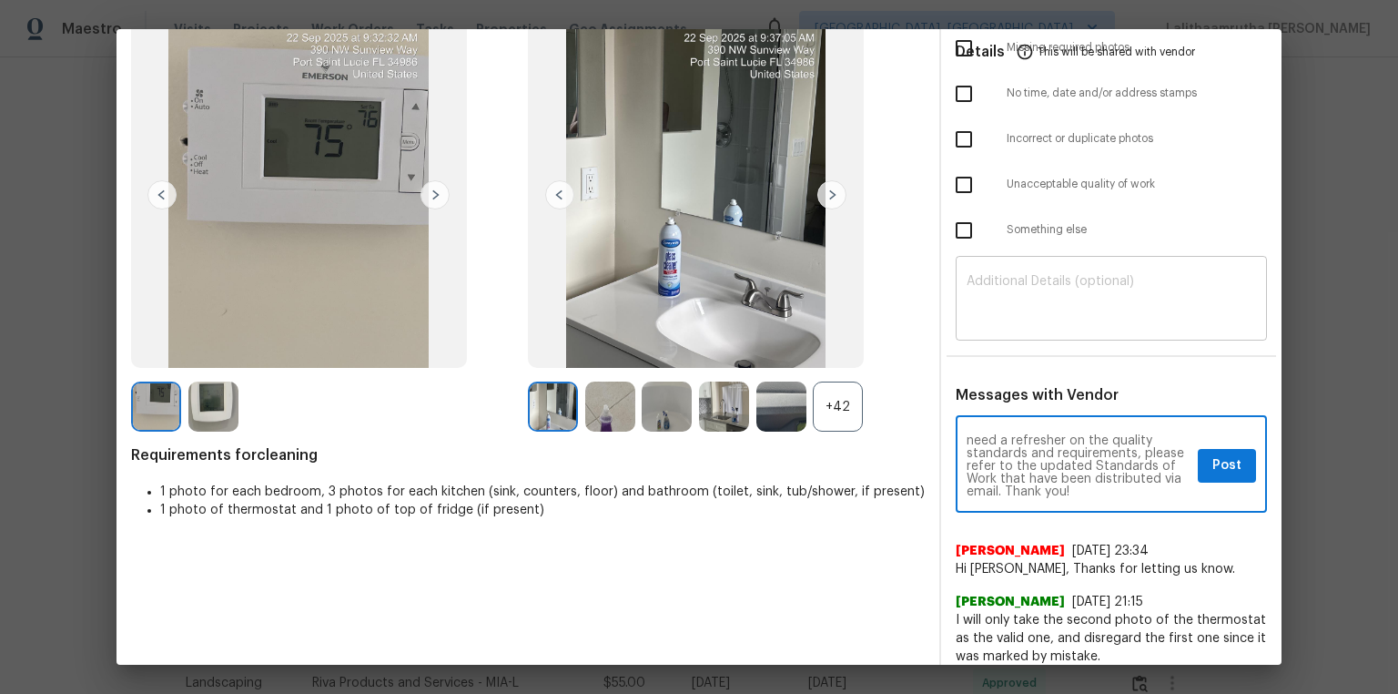
type textarea "Maintenance Audit Team: Hello! Unfortunately, this cleaning visit completed on …"
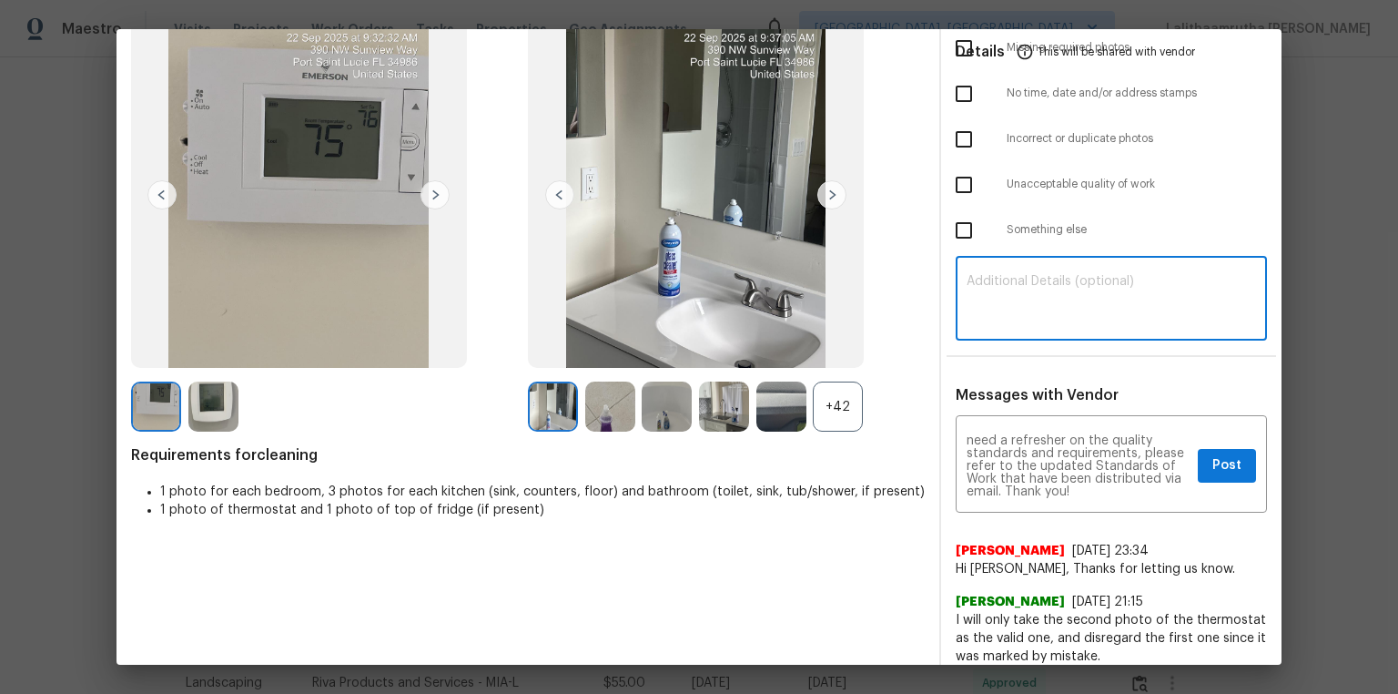
click at [994, 293] on textarea at bounding box center [1111, 300] width 289 height 51
paste textarea "Maintenance Audit Team: Hello! Unfortunately, this cleaning visit completed on …"
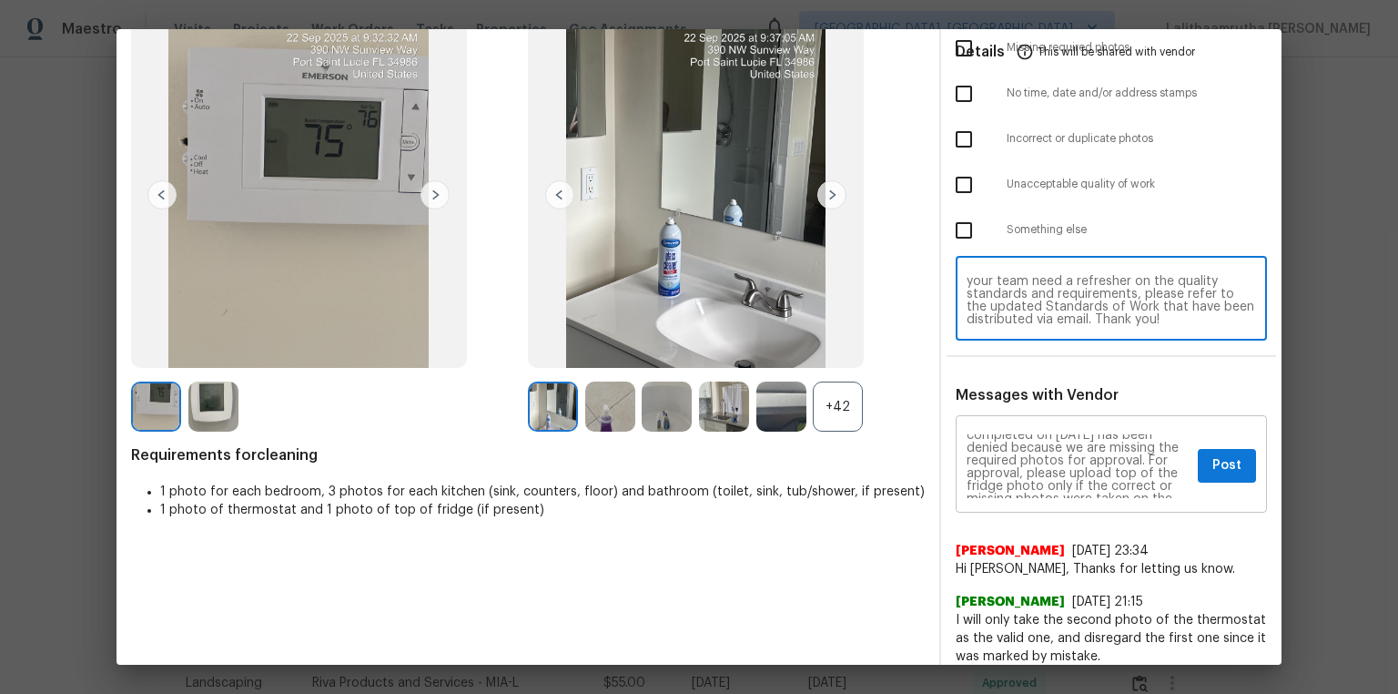
scroll to position [0, 0]
type textarea "Maintenance Audit Team: Hello! Unfortunately, this cleaning visit completed on …"
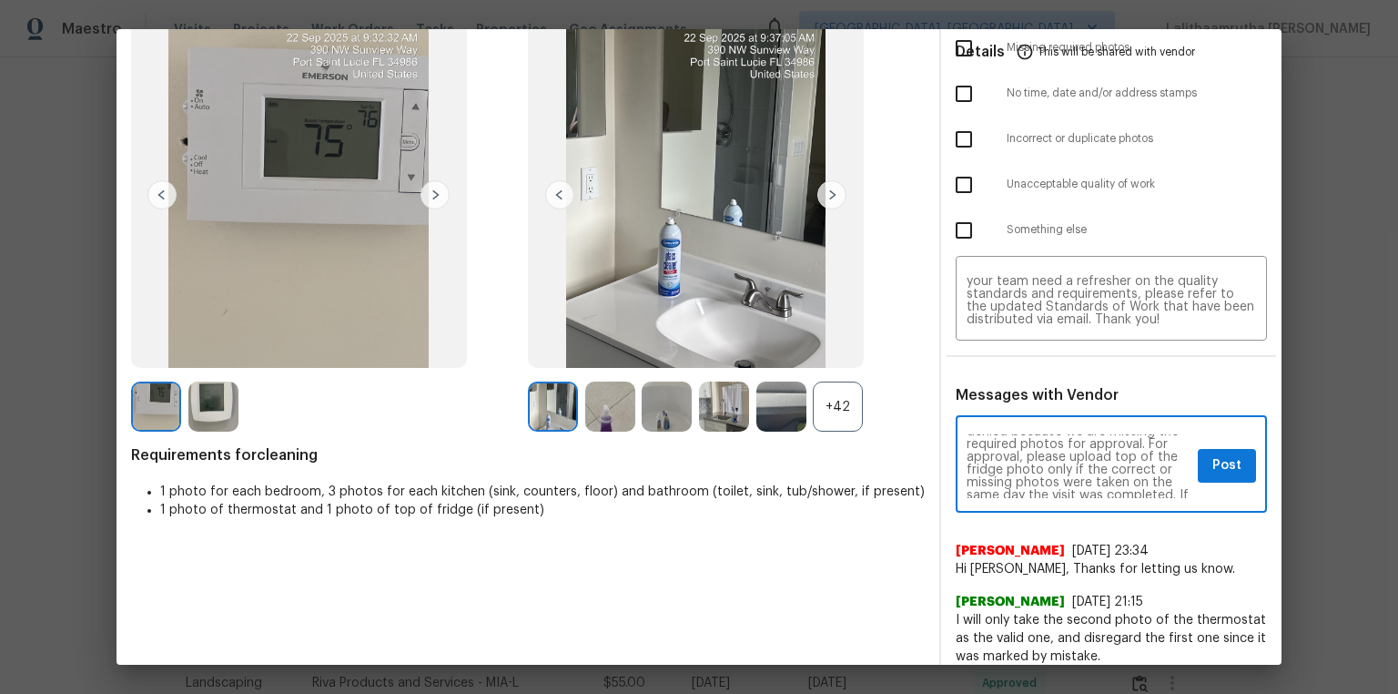
scroll to position [58, 0]
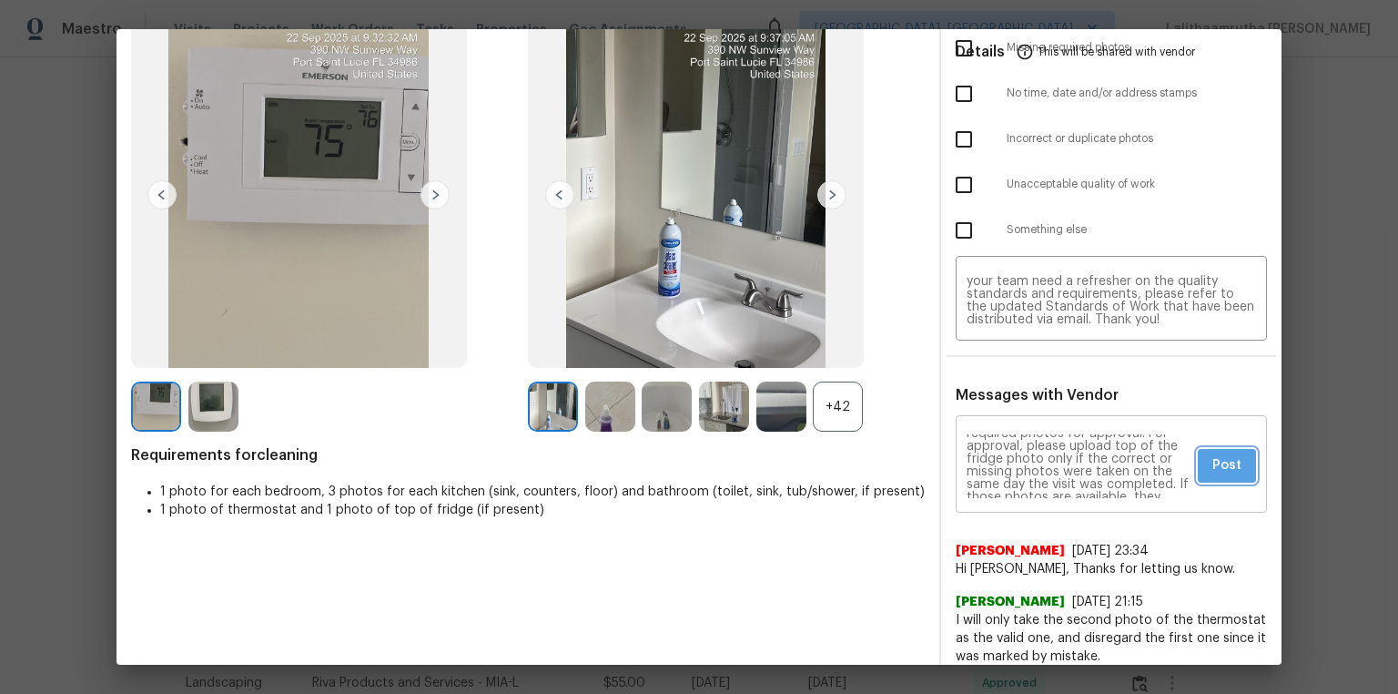
click at [994, 466] on span "Post" at bounding box center [1227, 465] width 29 height 23
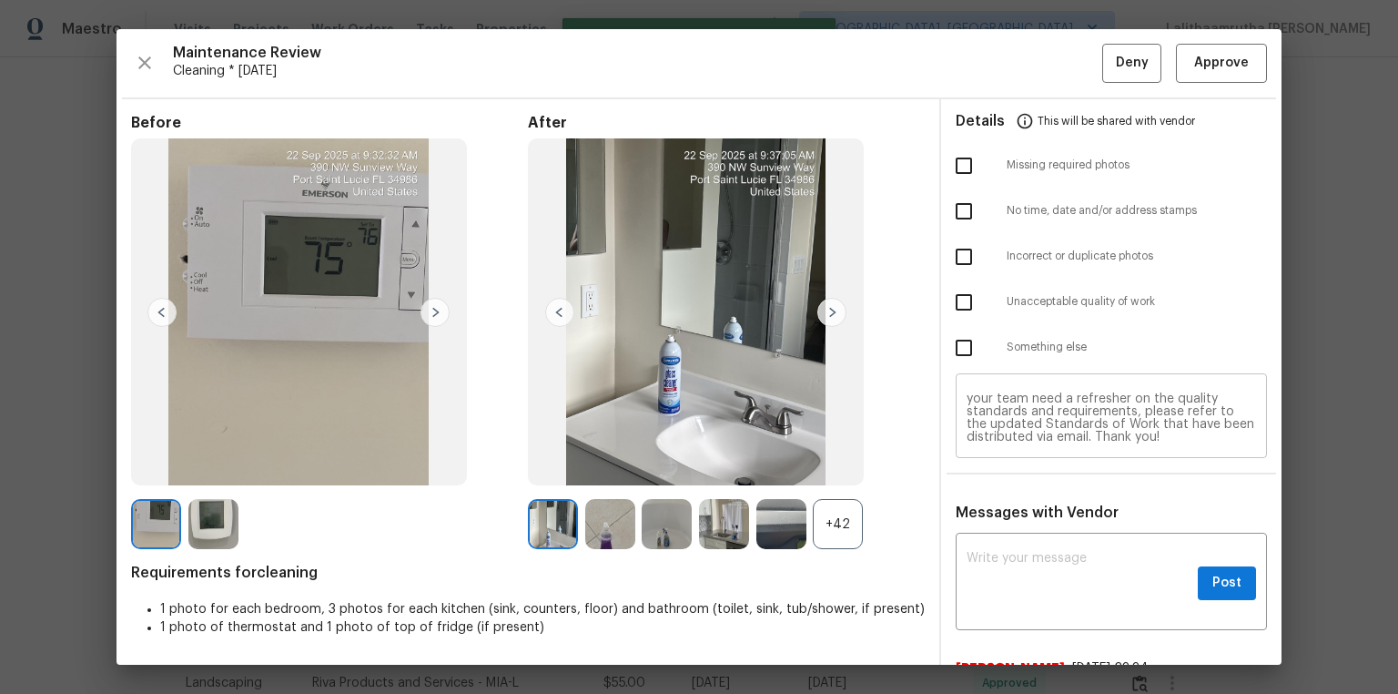
scroll to position [0, 0]
click at [956, 168] on input "checkbox" at bounding box center [964, 166] width 38 height 38
checkbox input "true"
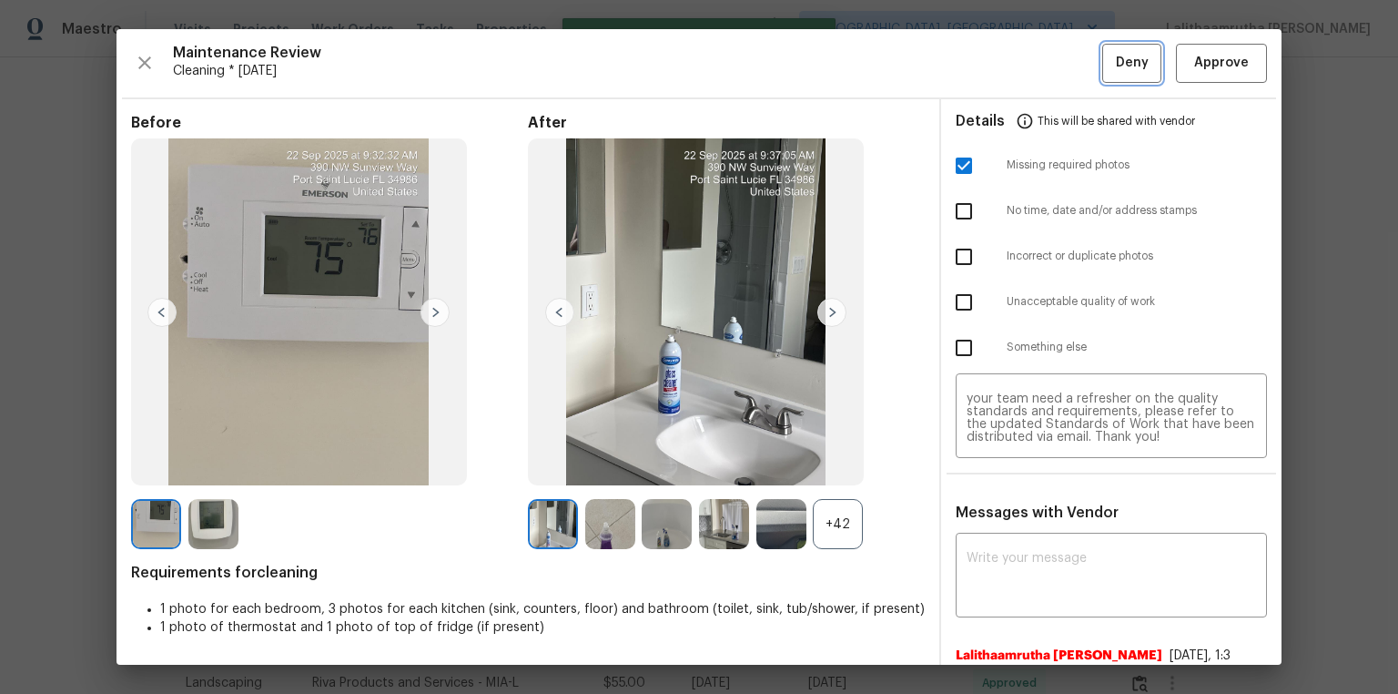
click at [994, 59] on span "Deny" at bounding box center [1132, 63] width 33 height 23
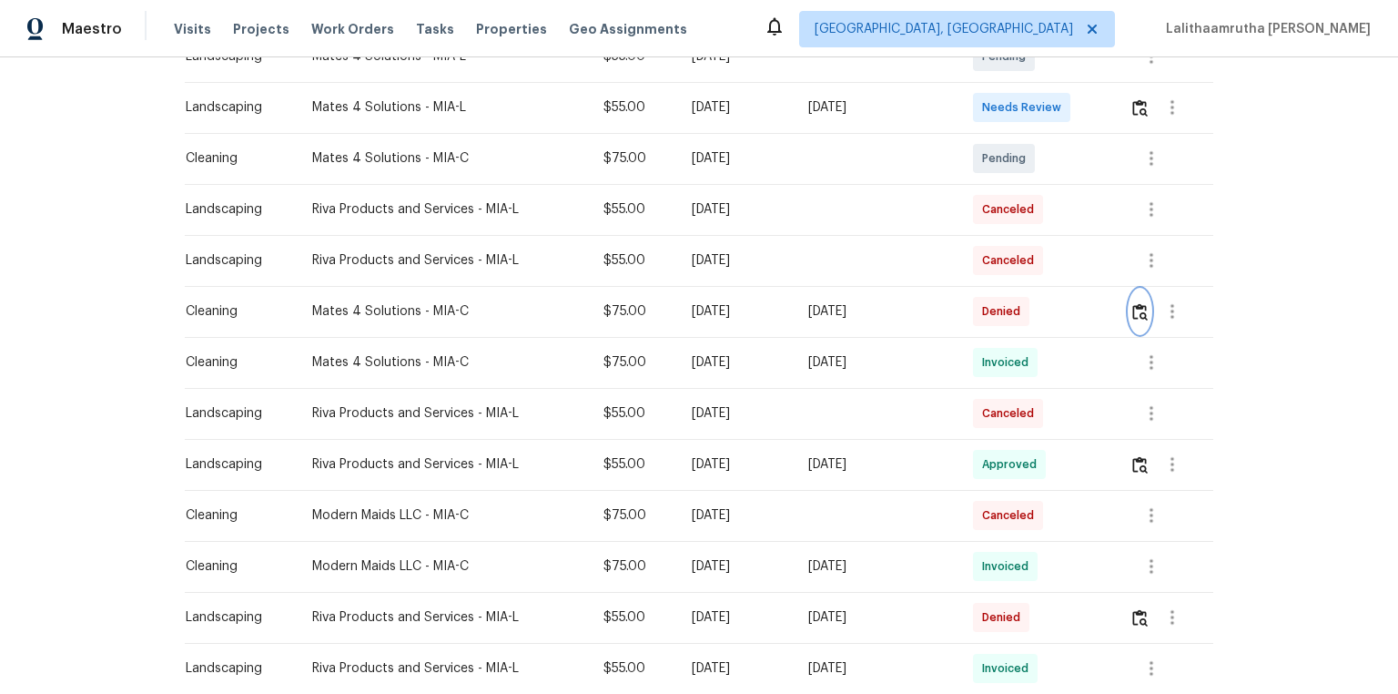
scroll to position [437, 0]
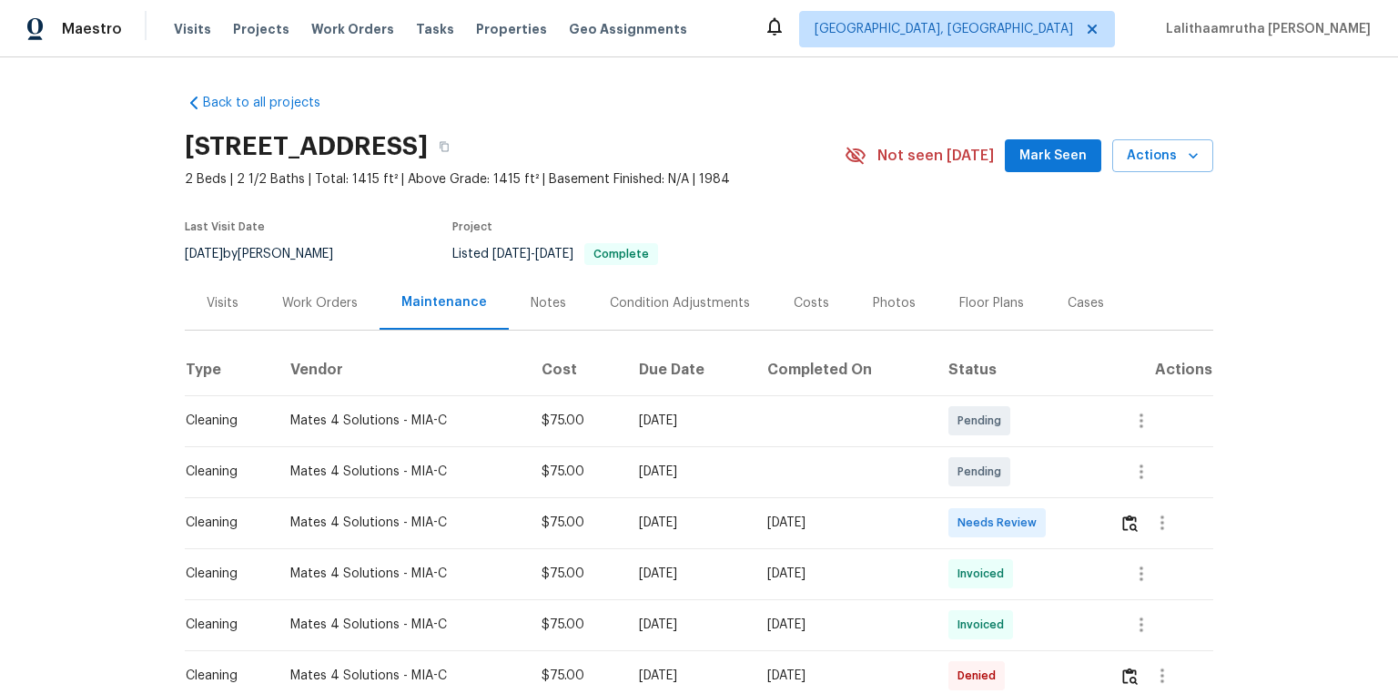
scroll to position [146, 0]
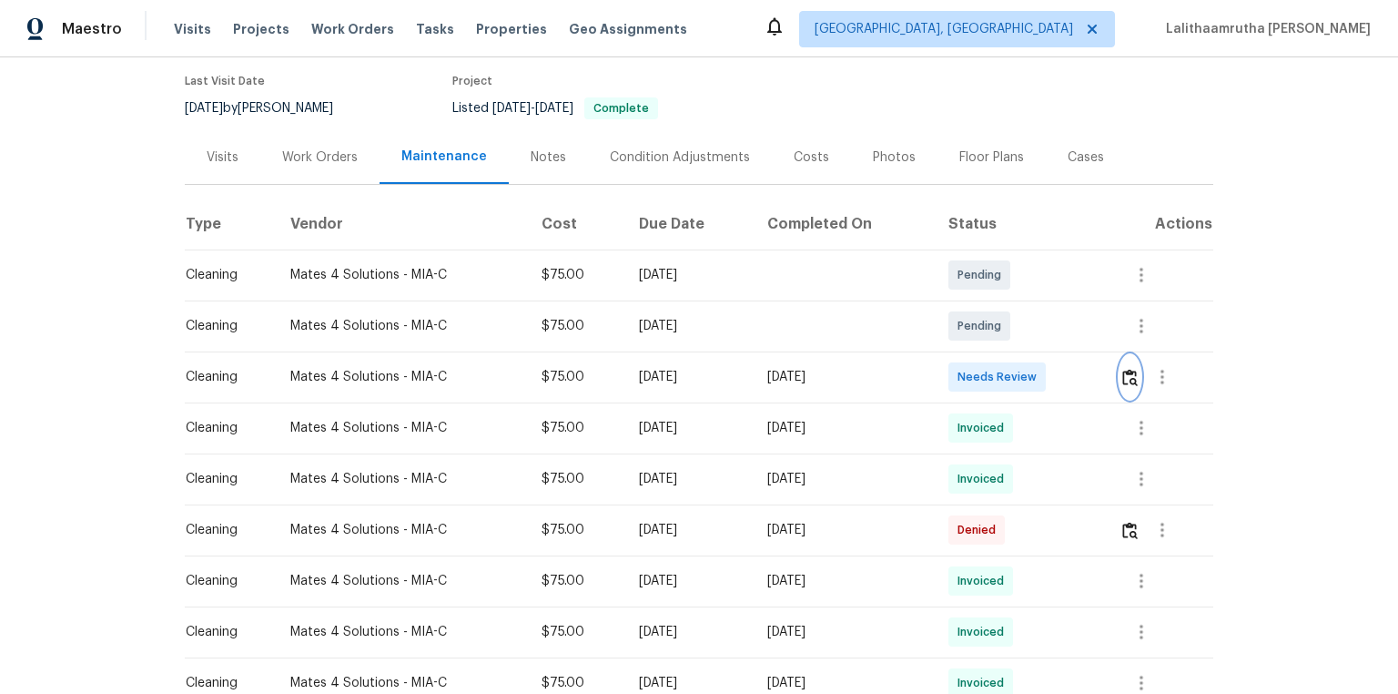
click at [994, 377] on img "button" at bounding box center [1129, 377] width 15 height 17
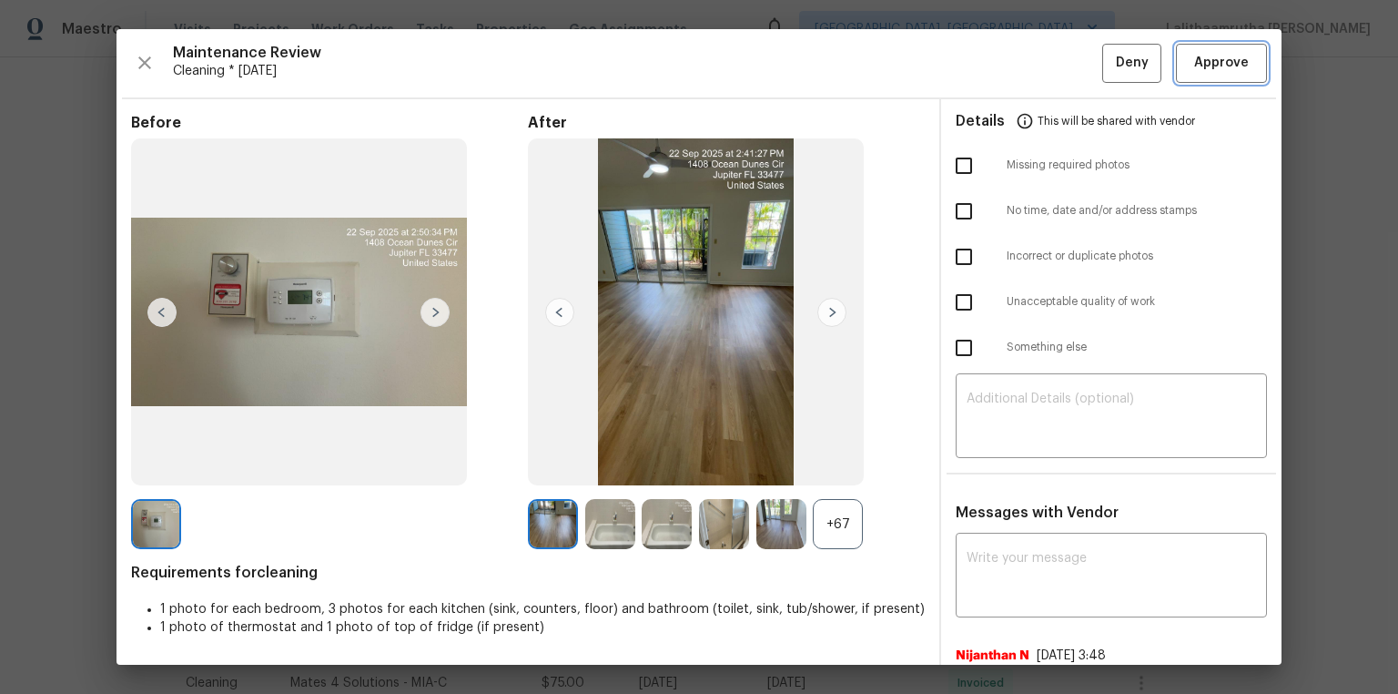
click at [994, 62] on span "Approve" at bounding box center [1221, 63] width 55 height 23
